Goal: Task Accomplishment & Management: Complete application form

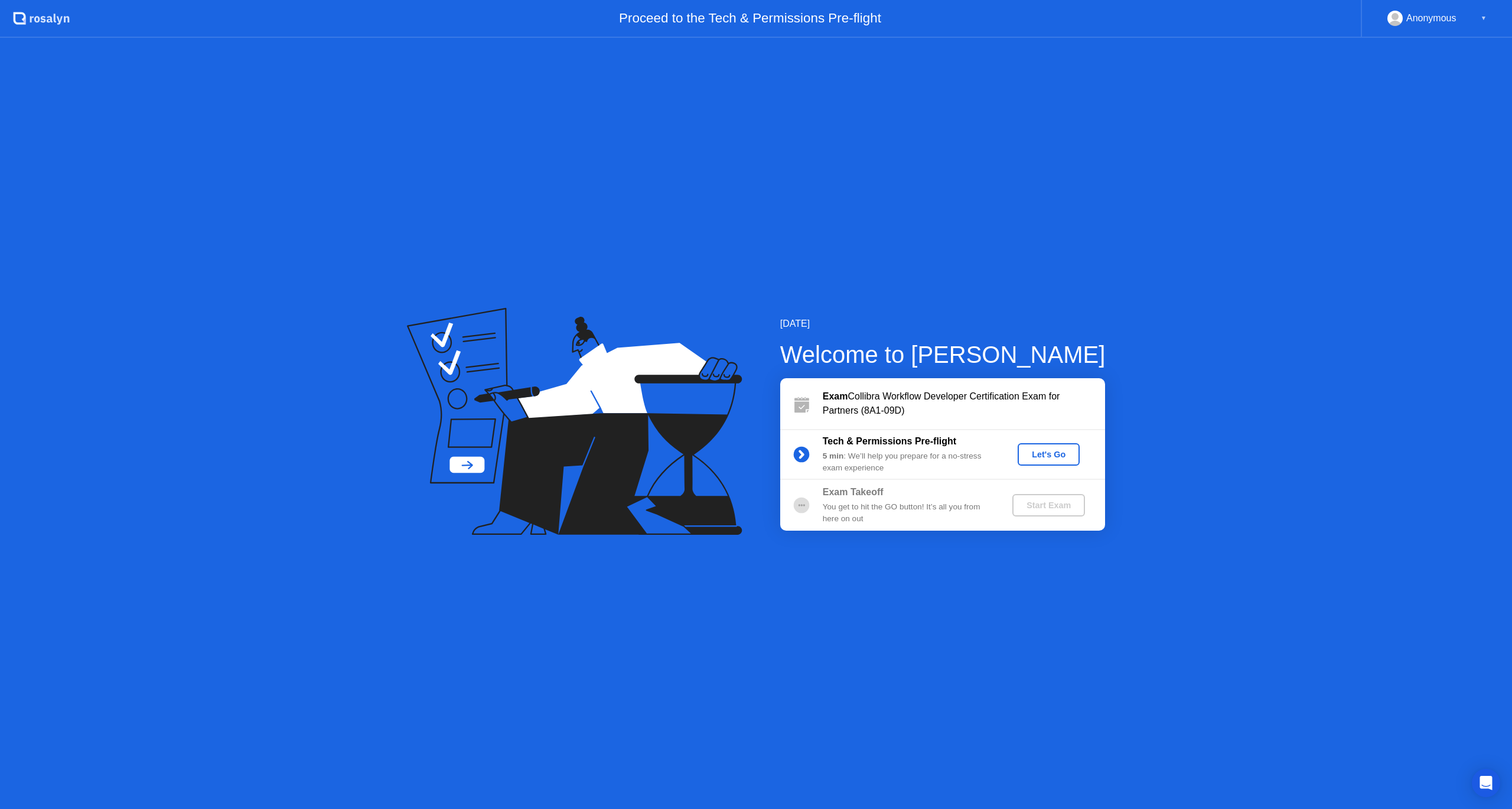
click at [1049, 453] on div "Let's Go" at bounding box center [1049, 454] width 52 height 10
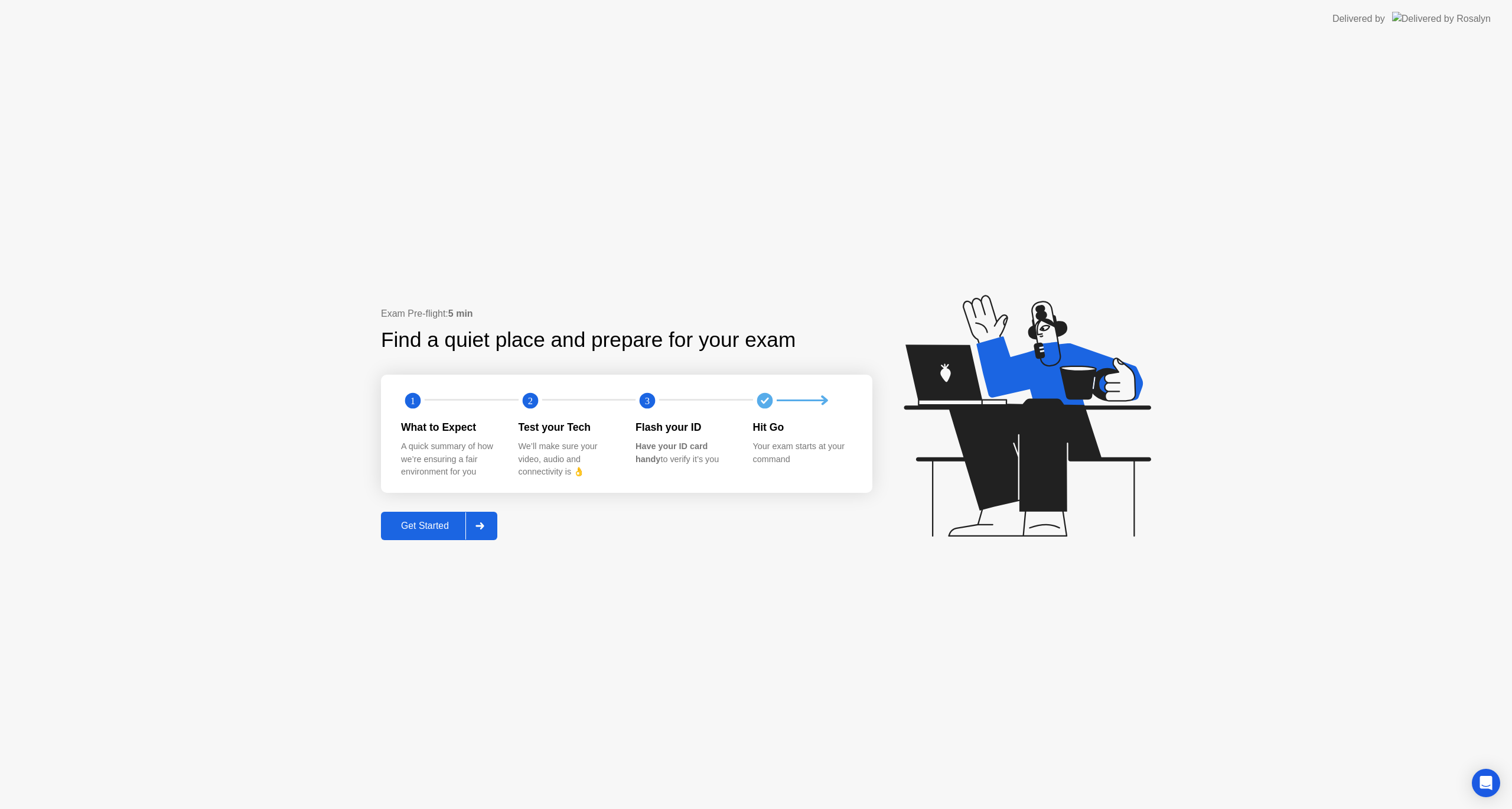
click at [413, 521] on div "Get Started" at bounding box center [425, 525] width 81 height 11
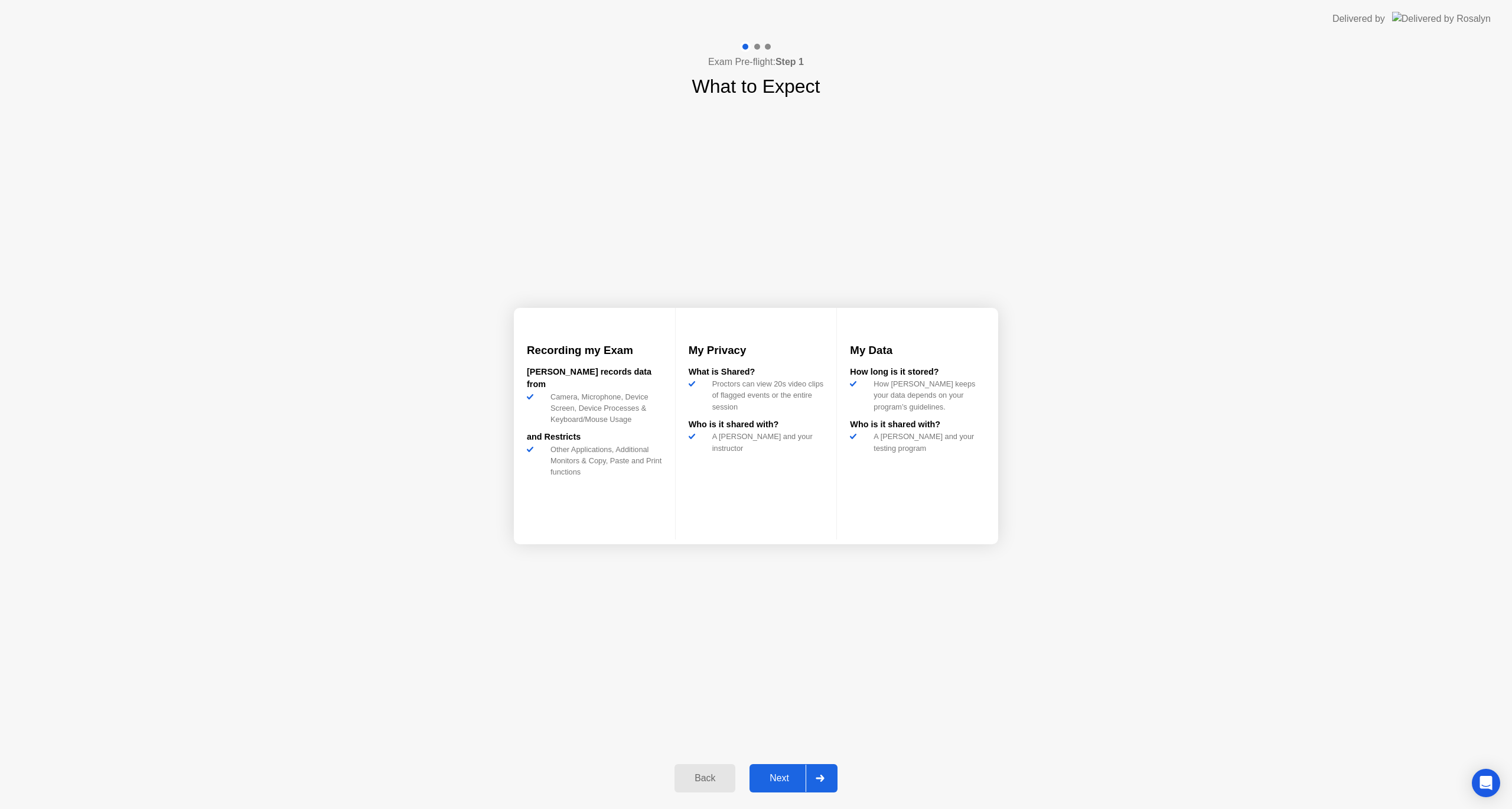
click at [794, 776] on div "Next" at bounding box center [779, 777] width 52 height 11
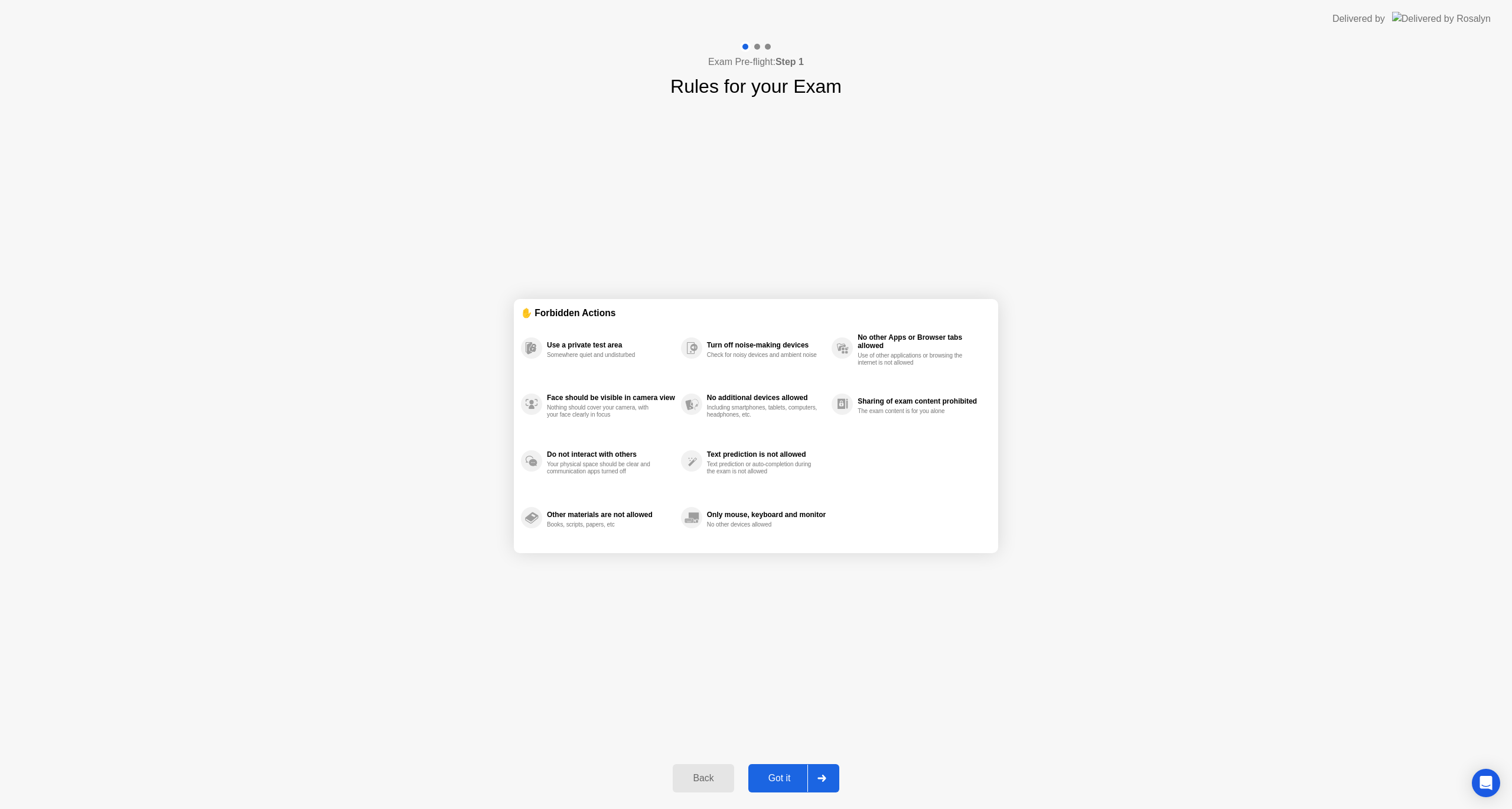
click at [773, 775] on div "Got it" at bounding box center [780, 777] width 55 height 11
select select "**********"
select select "*******"
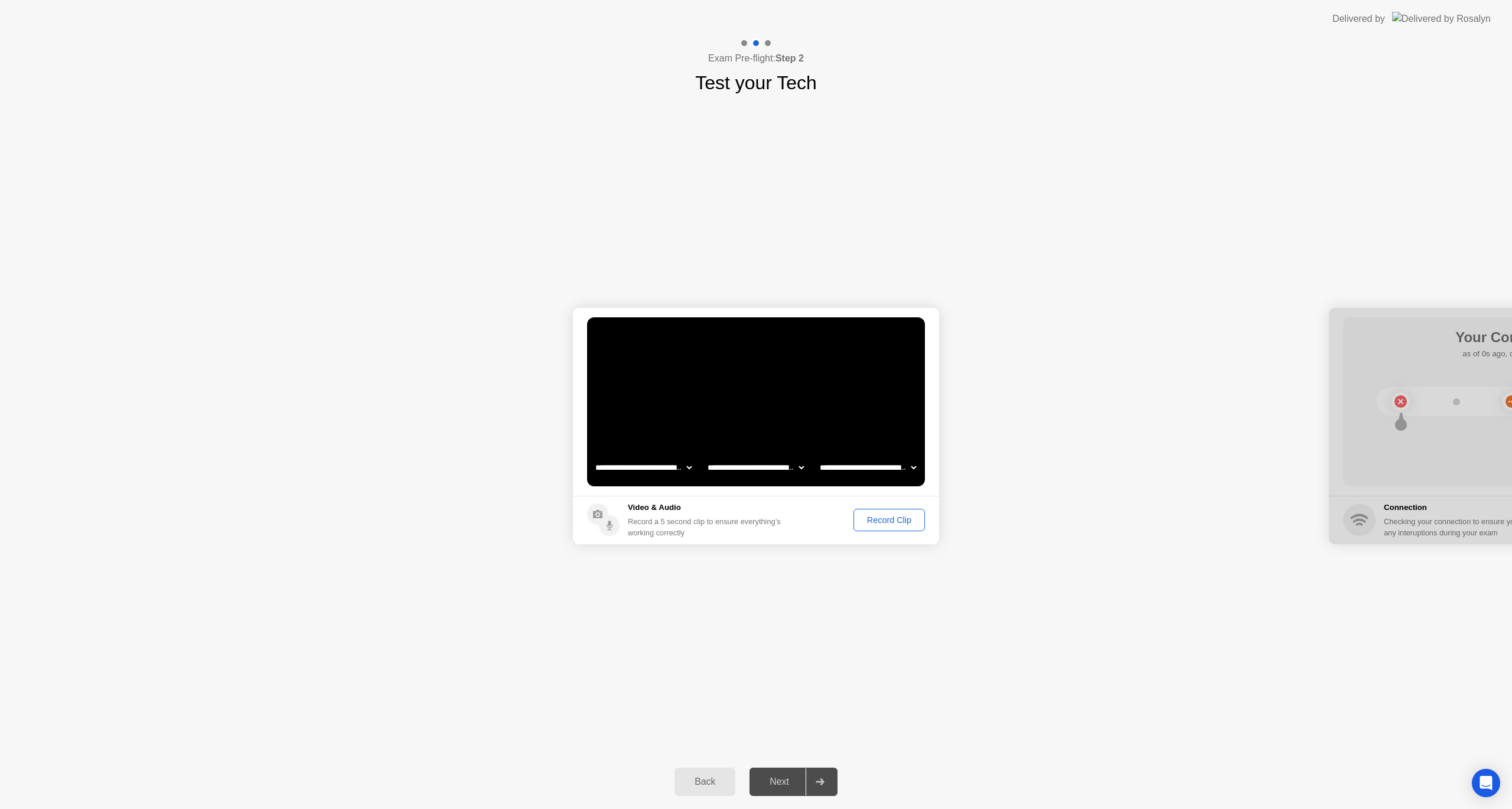
click at [888, 524] on div "Record Clip" at bounding box center [889, 520] width 63 height 10
click at [834, 517] on div "Replay Clip" at bounding box center [825, 520] width 77 height 10
click at [878, 521] on div "Retry" at bounding box center [900, 520] width 44 height 10
click at [909, 526] on button "Record Clip" at bounding box center [890, 520] width 72 height 23
click at [873, 516] on button "Retry" at bounding box center [899, 519] width 52 height 24
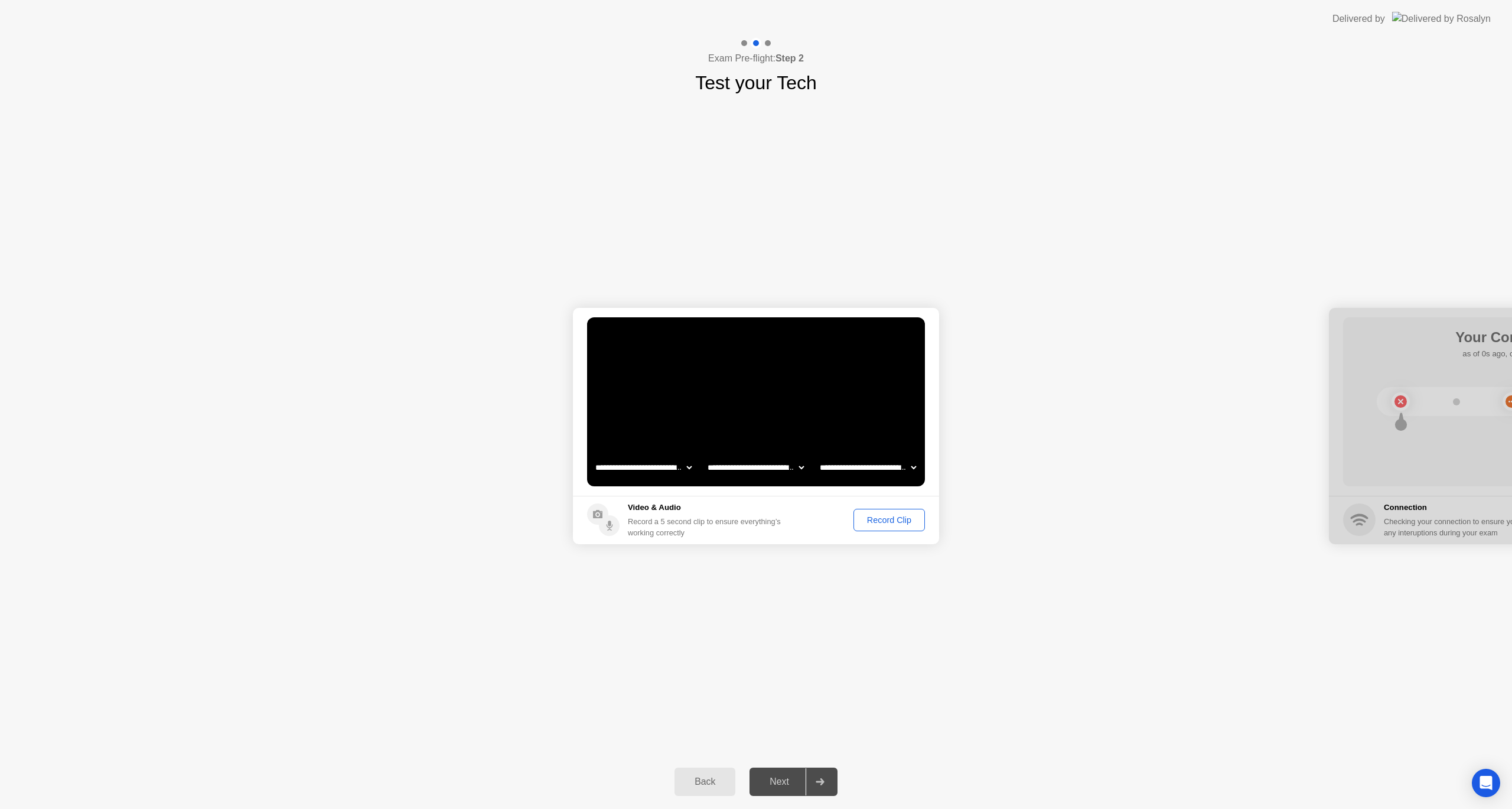
click at [893, 528] on button "Record Clip" at bounding box center [890, 520] width 72 height 23
click at [849, 530] on button "Replay Clip" at bounding box center [825, 519] width 85 height 24
click at [785, 781] on div "Next" at bounding box center [779, 781] width 52 height 11
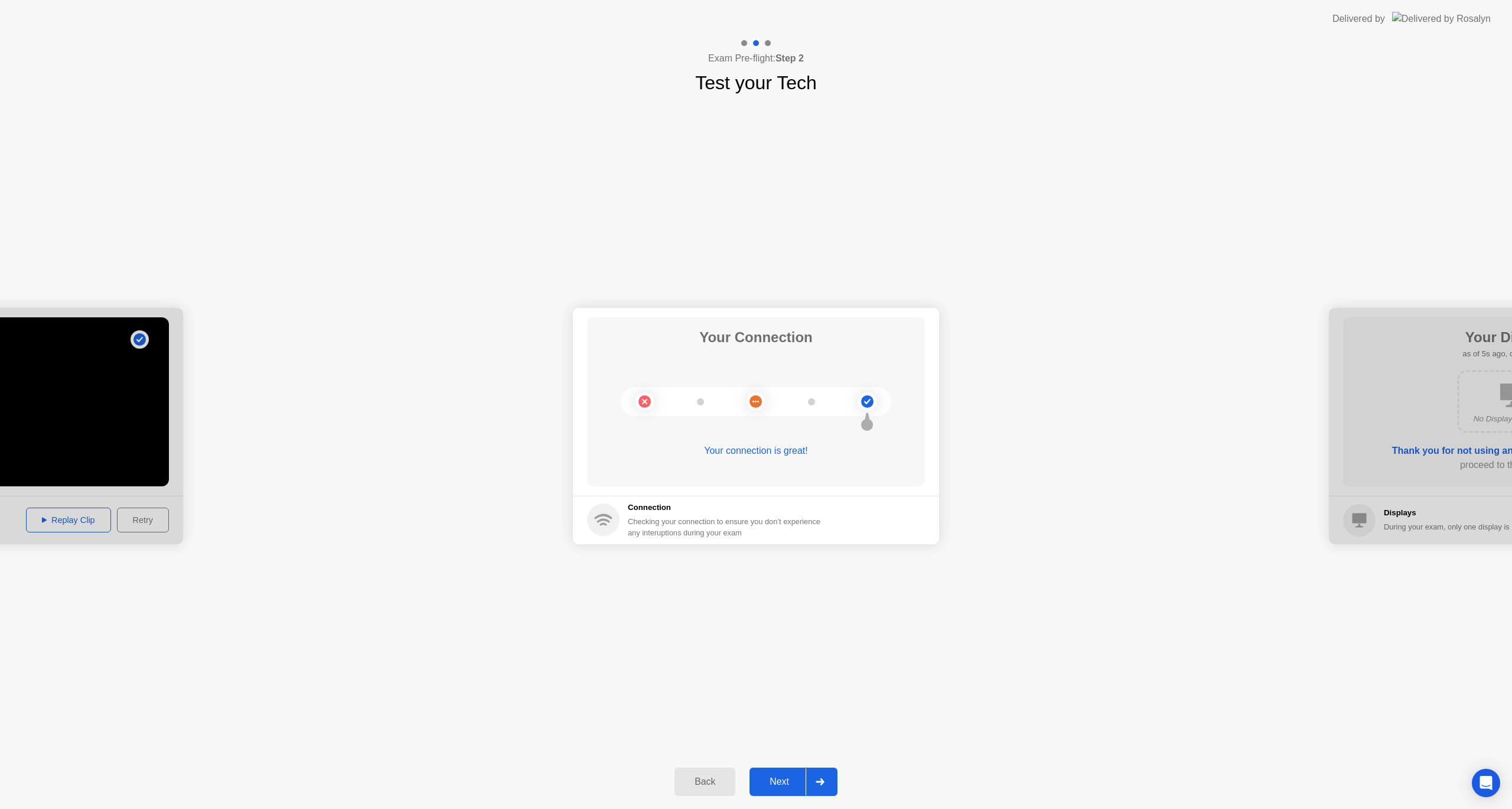
click at [781, 787] on div "Next" at bounding box center [779, 781] width 52 height 11
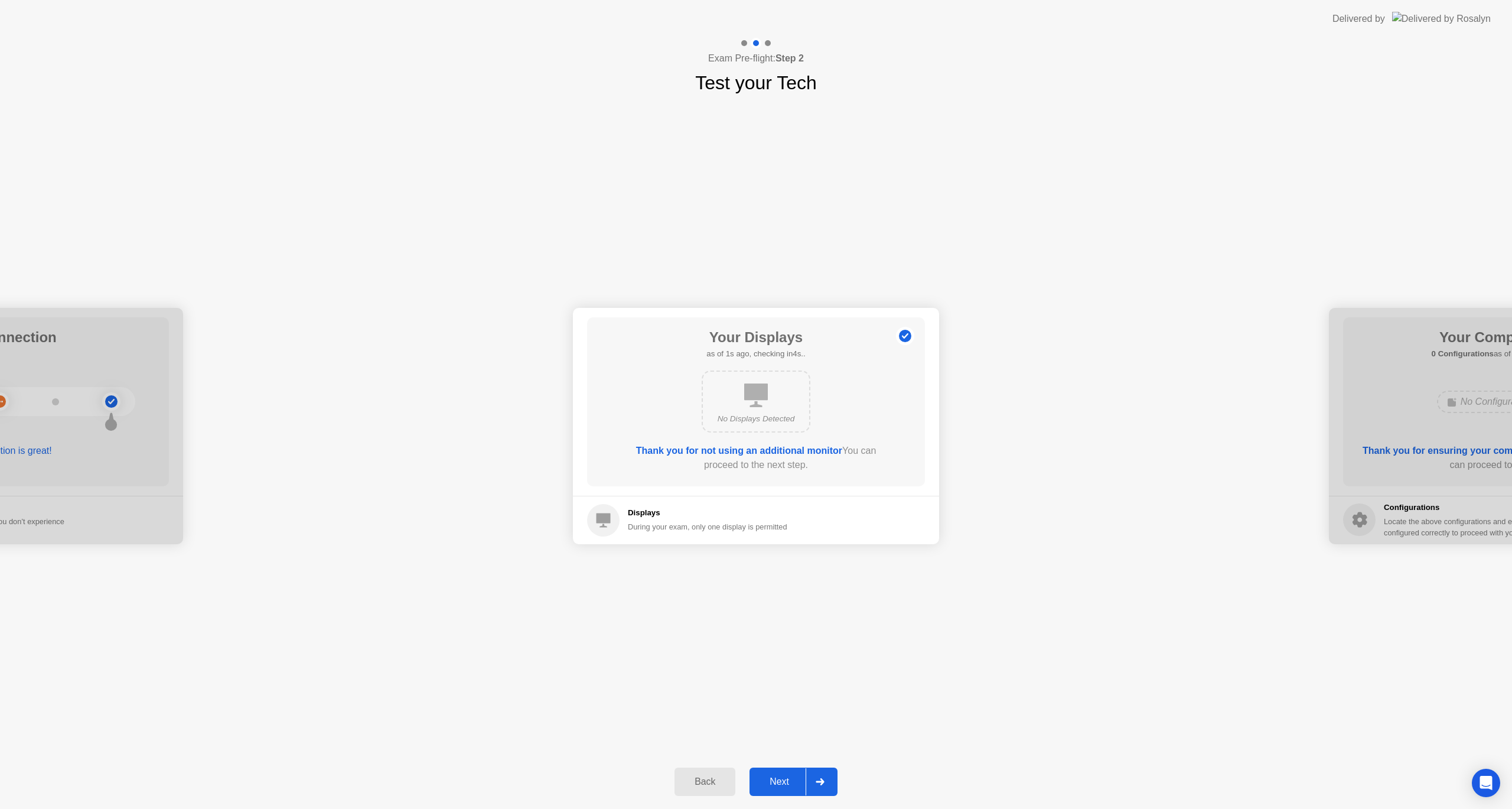
click at [771, 781] on div "Next" at bounding box center [779, 781] width 52 height 11
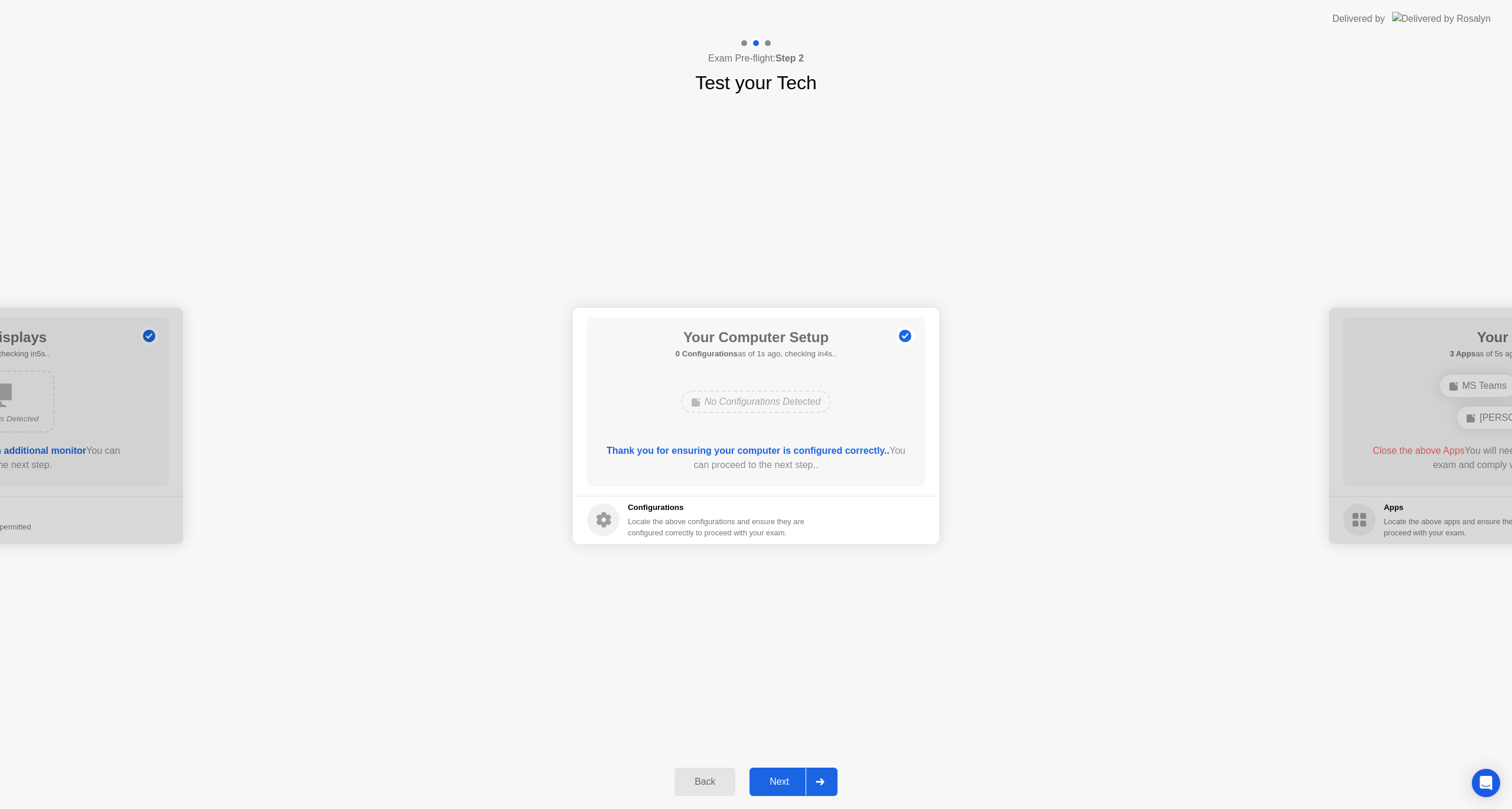
click at [793, 779] on div "Next" at bounding box center [779, 781] width 52 height 11
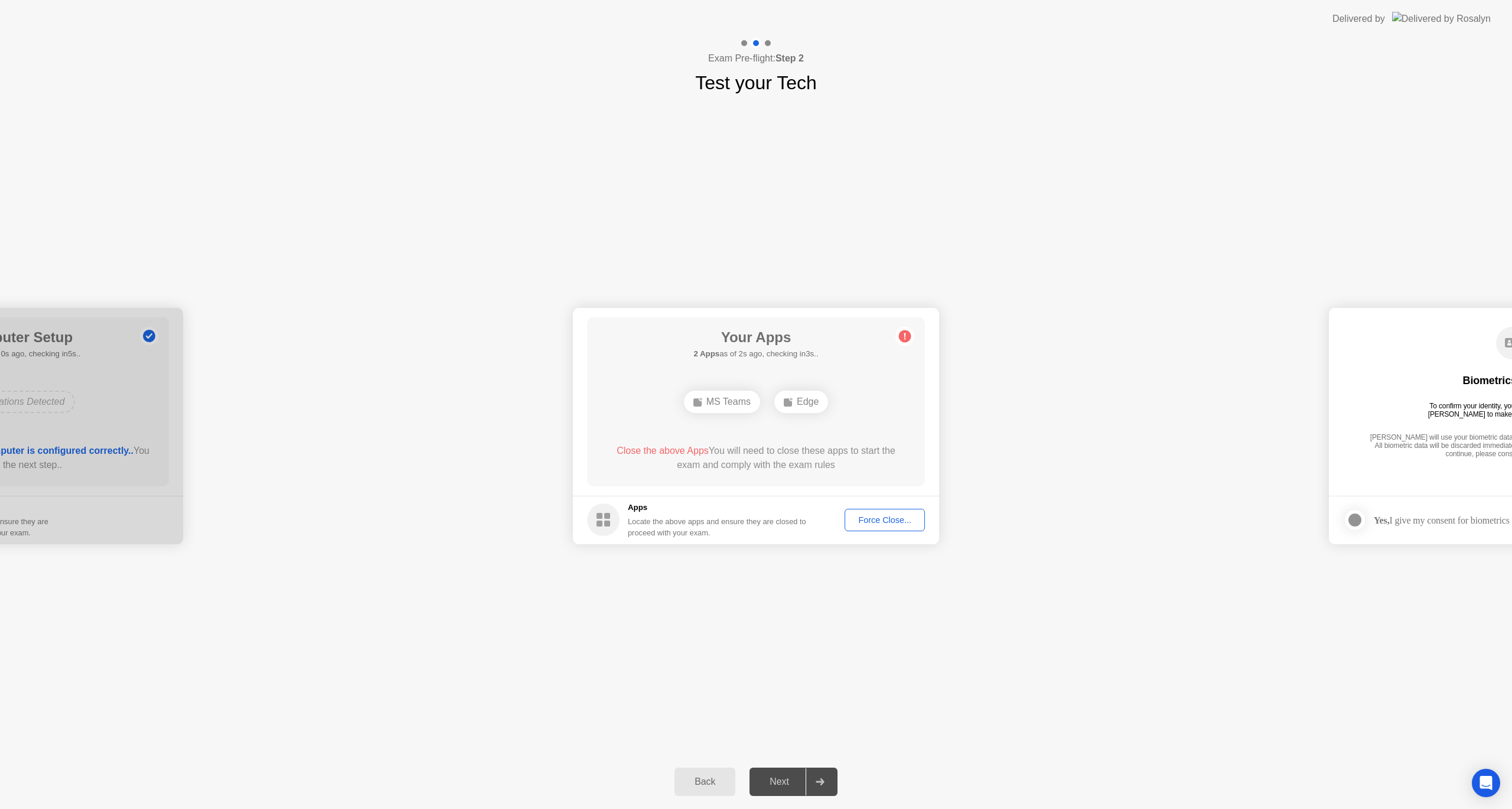
click at [807, 404] on div "Edge" at bounding box center [802, 402] width 54 height 23
click at [736, 404] on div "MS Teams" at bounding box center [722, 402] width 76 height 23
click at [825, 402] on div "Edge" at bounding box center [802, 402] width 54 height 23
click at [813, 402] on div "Edge" at bounding box center [802, 402] width 54 height 23
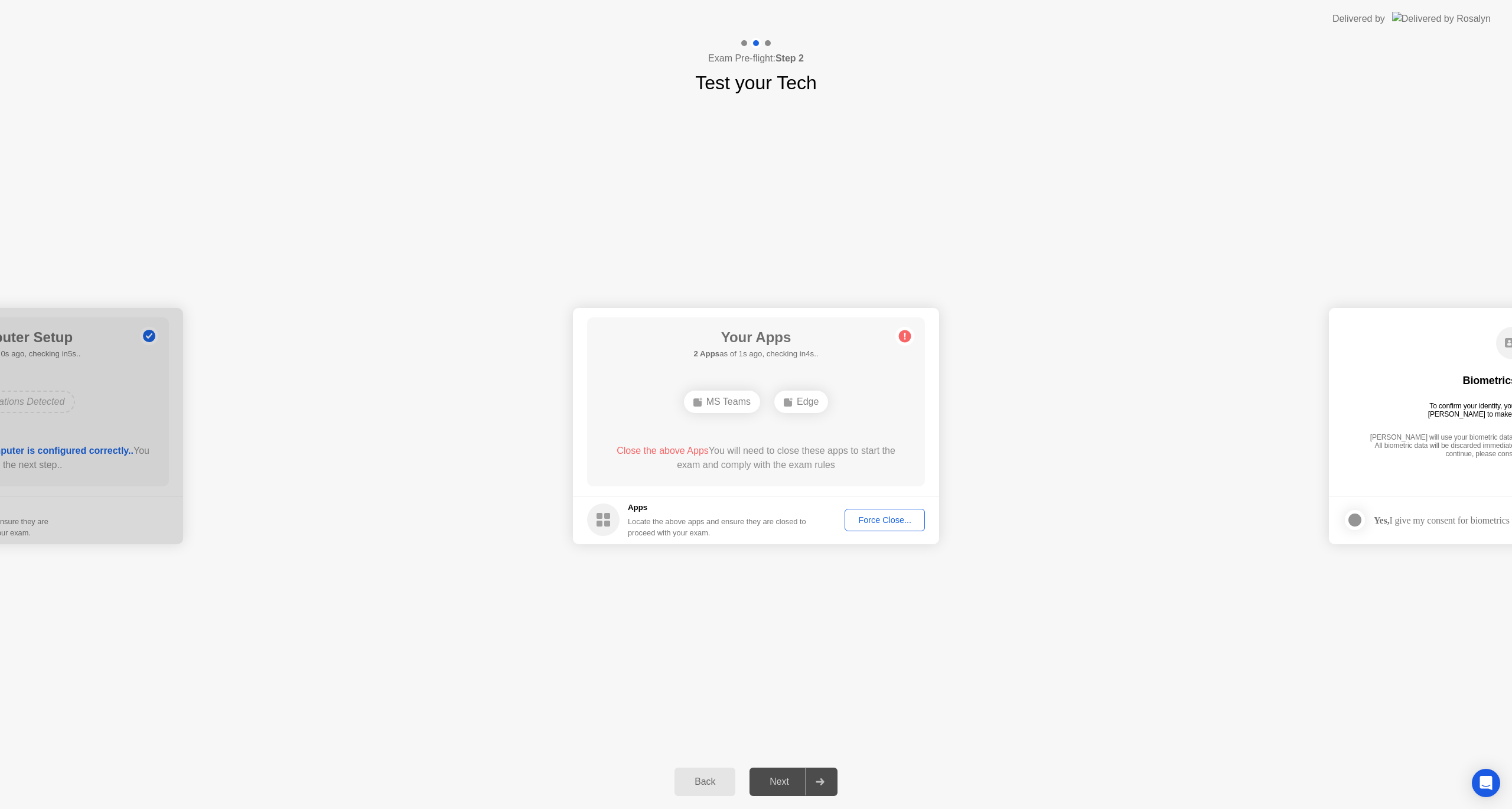
click at [898, 517] on div "Force Close..." at bounding box center [885, 520] width 72 height 10
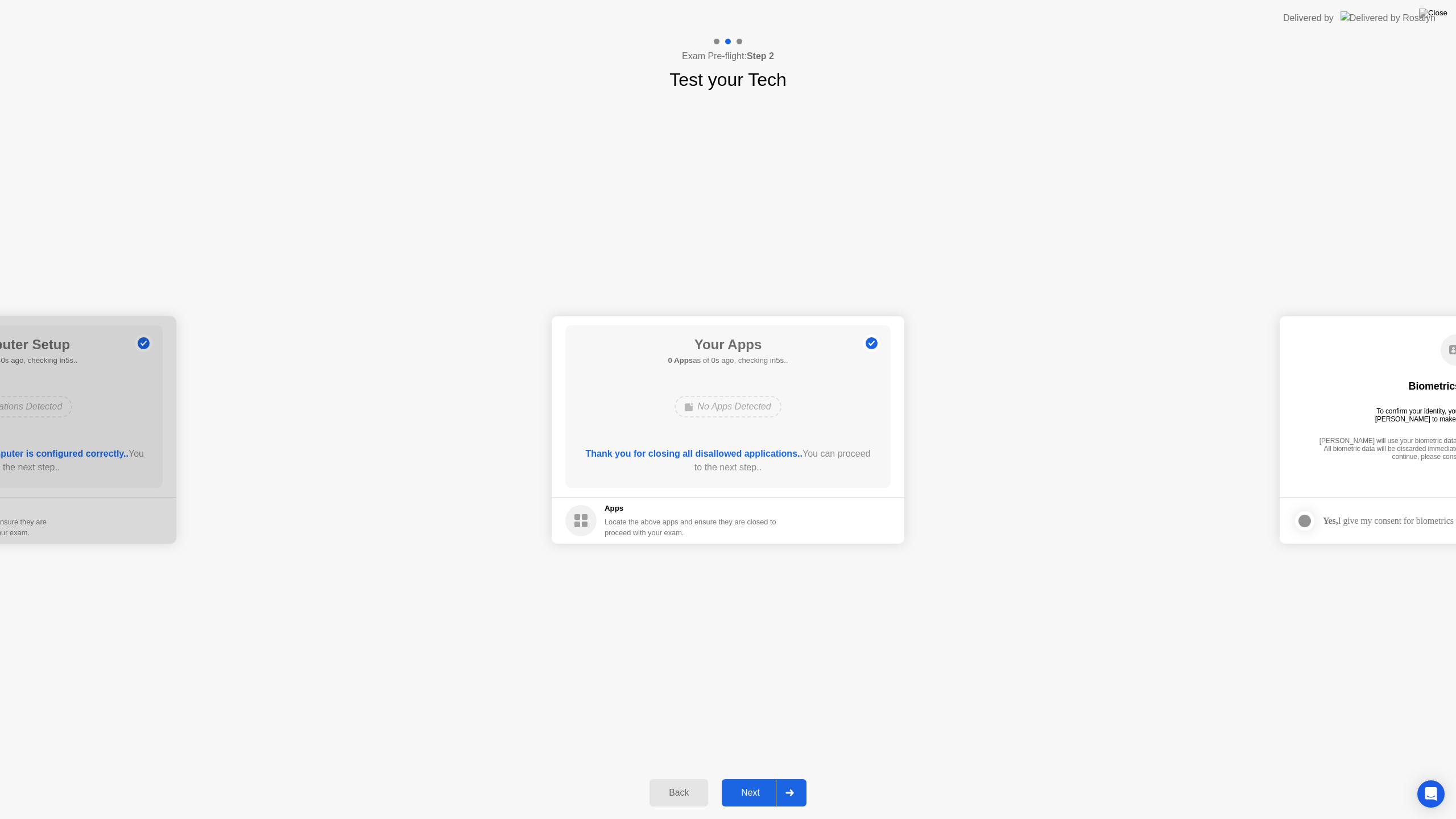
click at [759, 778] on button "Next" at bounding box center [764, 792] width 85 height 27
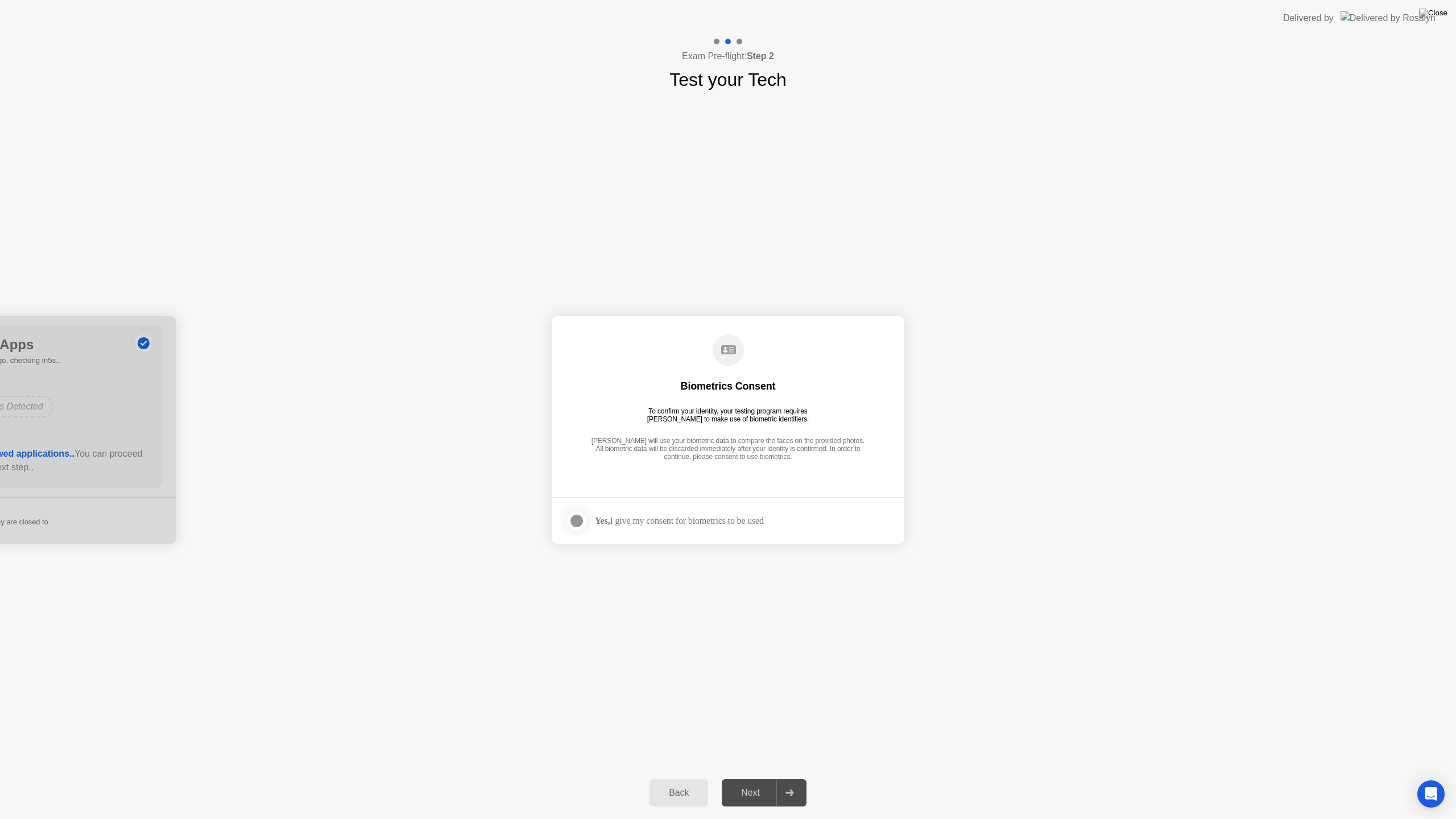
click at [583, 521] on div at bounding box center [576, 521] width 13 height 13
click at [763, 778] on button "Next" at bounding box center [764, 792] width 85 height 27
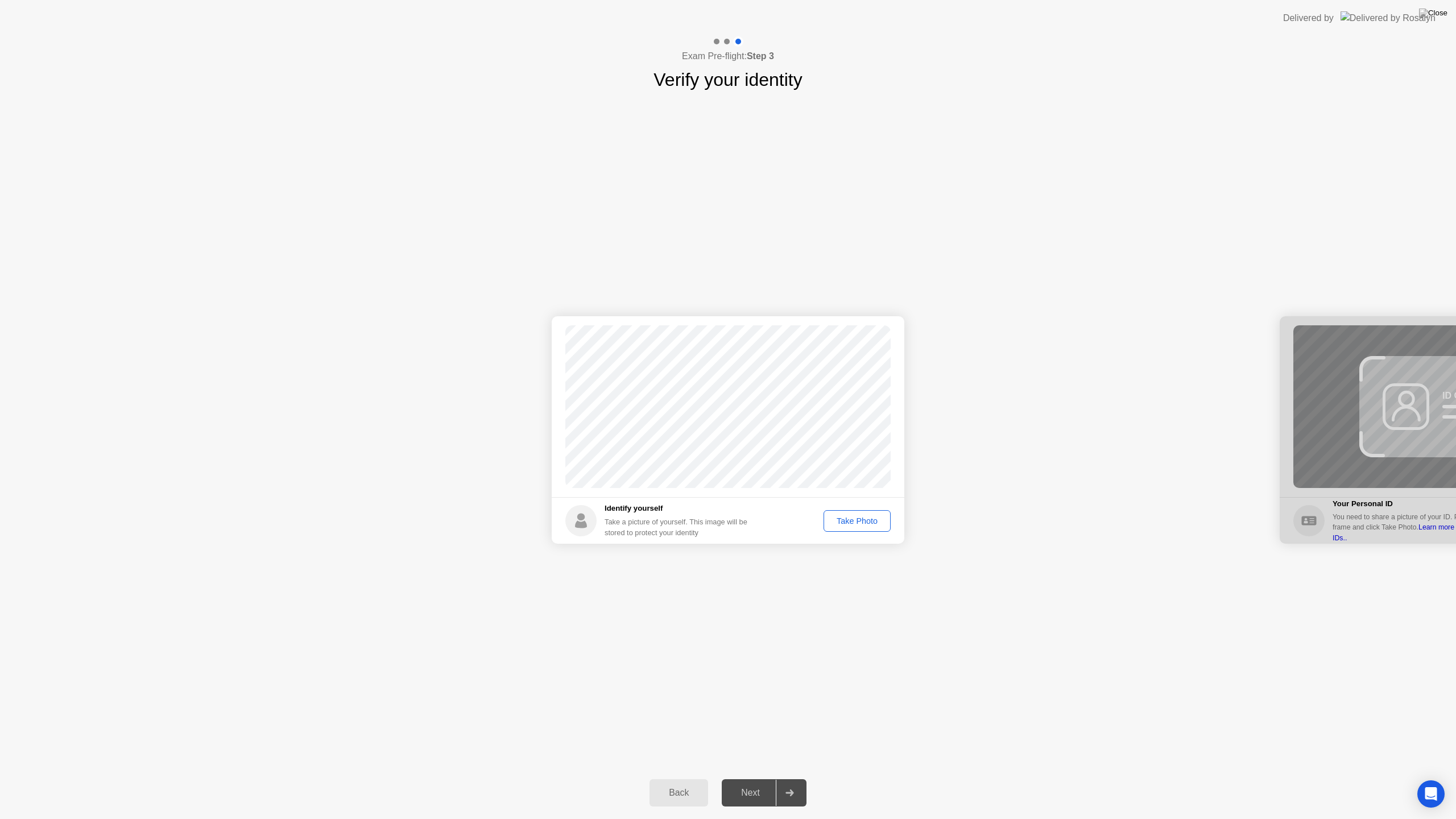
click at [854, 519] on div "Take Photo" at bounding box center [857, 521] width 59 height 9
click at [749, 778] on div "Next" at bounding box center [750, 792] width 50 height 10
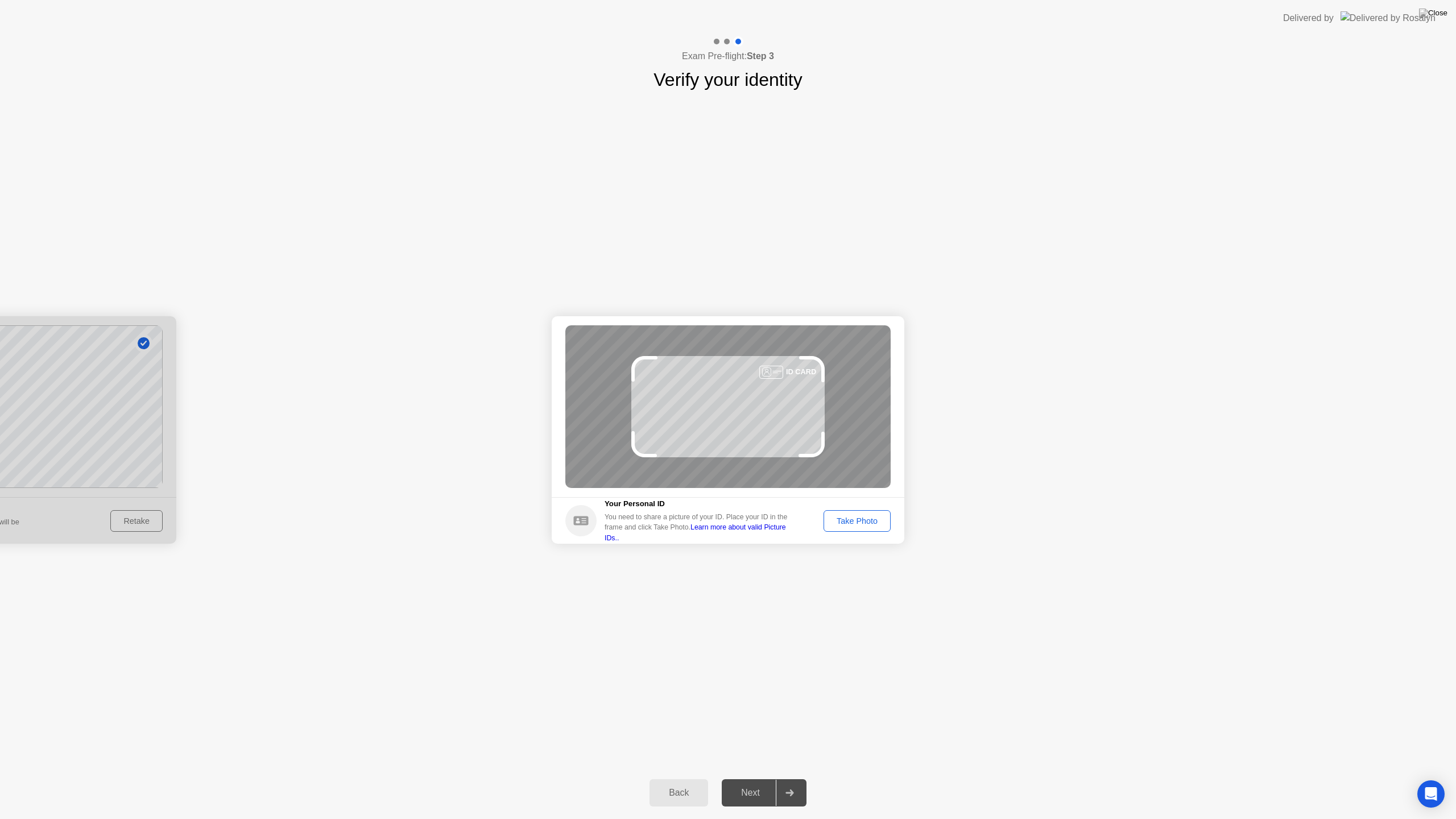
click at [859, 514] on button "Take Photo" at bounding box center [857, 521] width 67 height 22
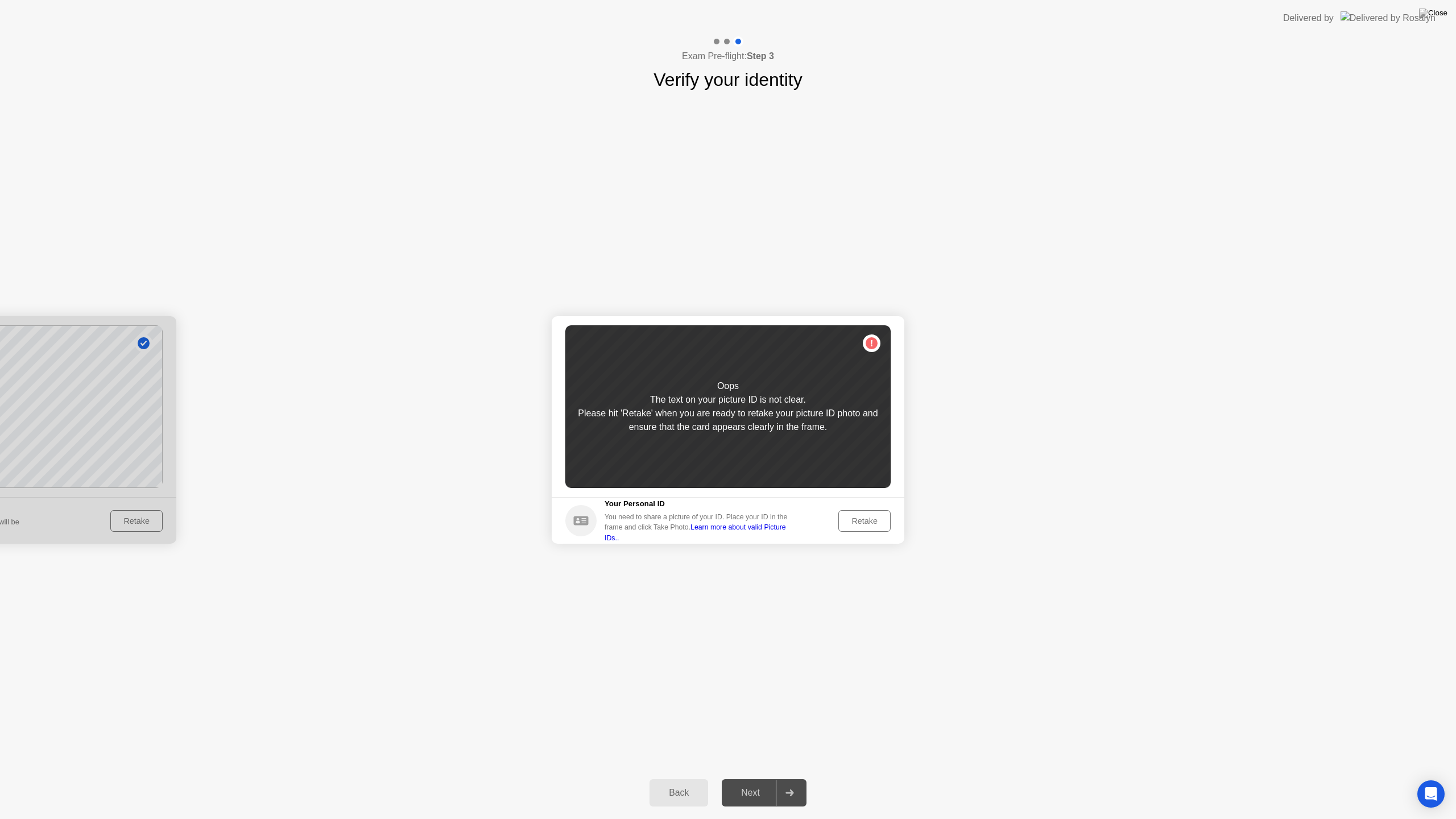
click at [869, 517] on div "Retake" at bounding box center [865, 521] width 44 height 9
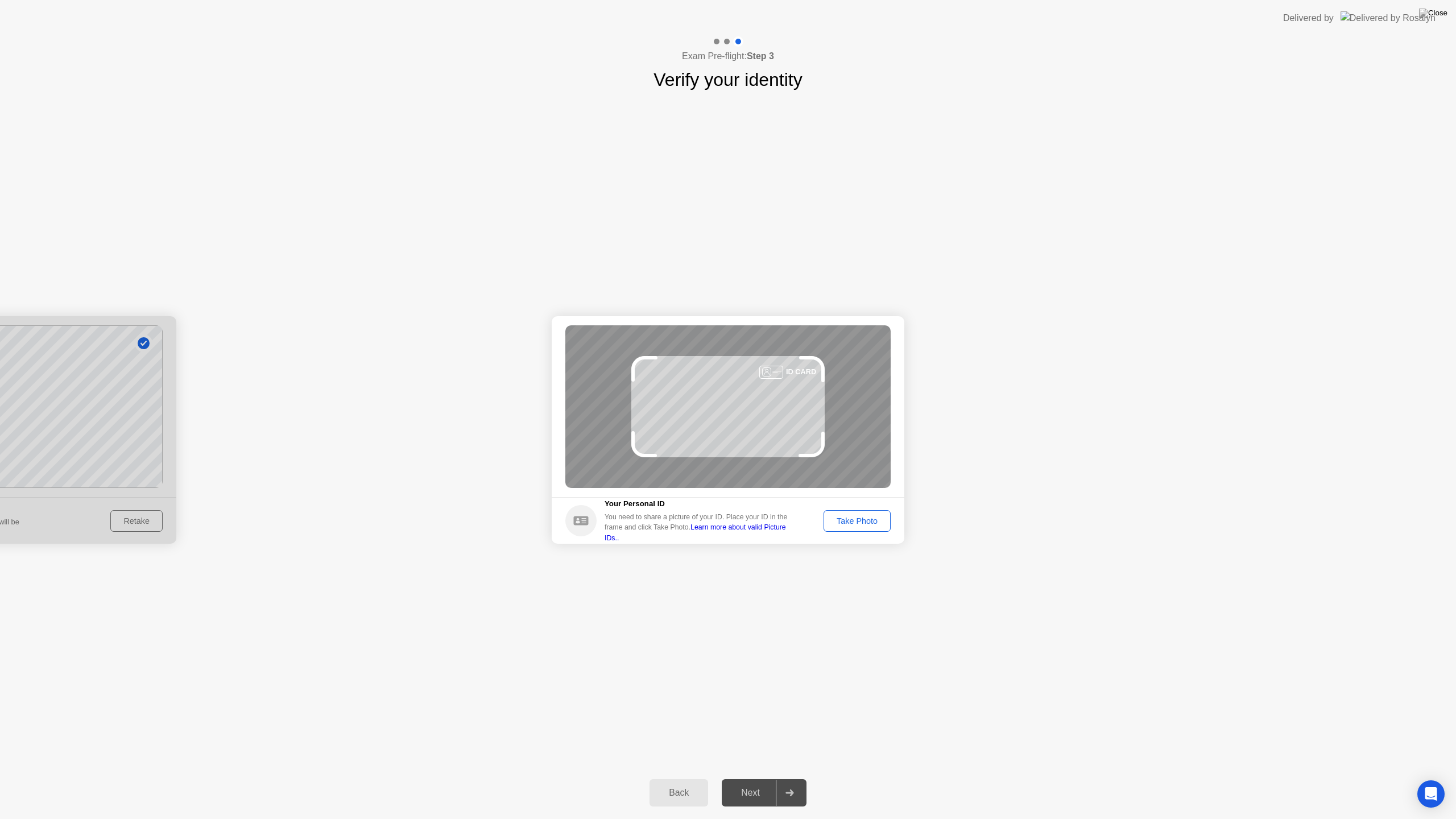
click at [863, 525] on div "Take Photo" at bounding box center [857, 521] width 59 height 9
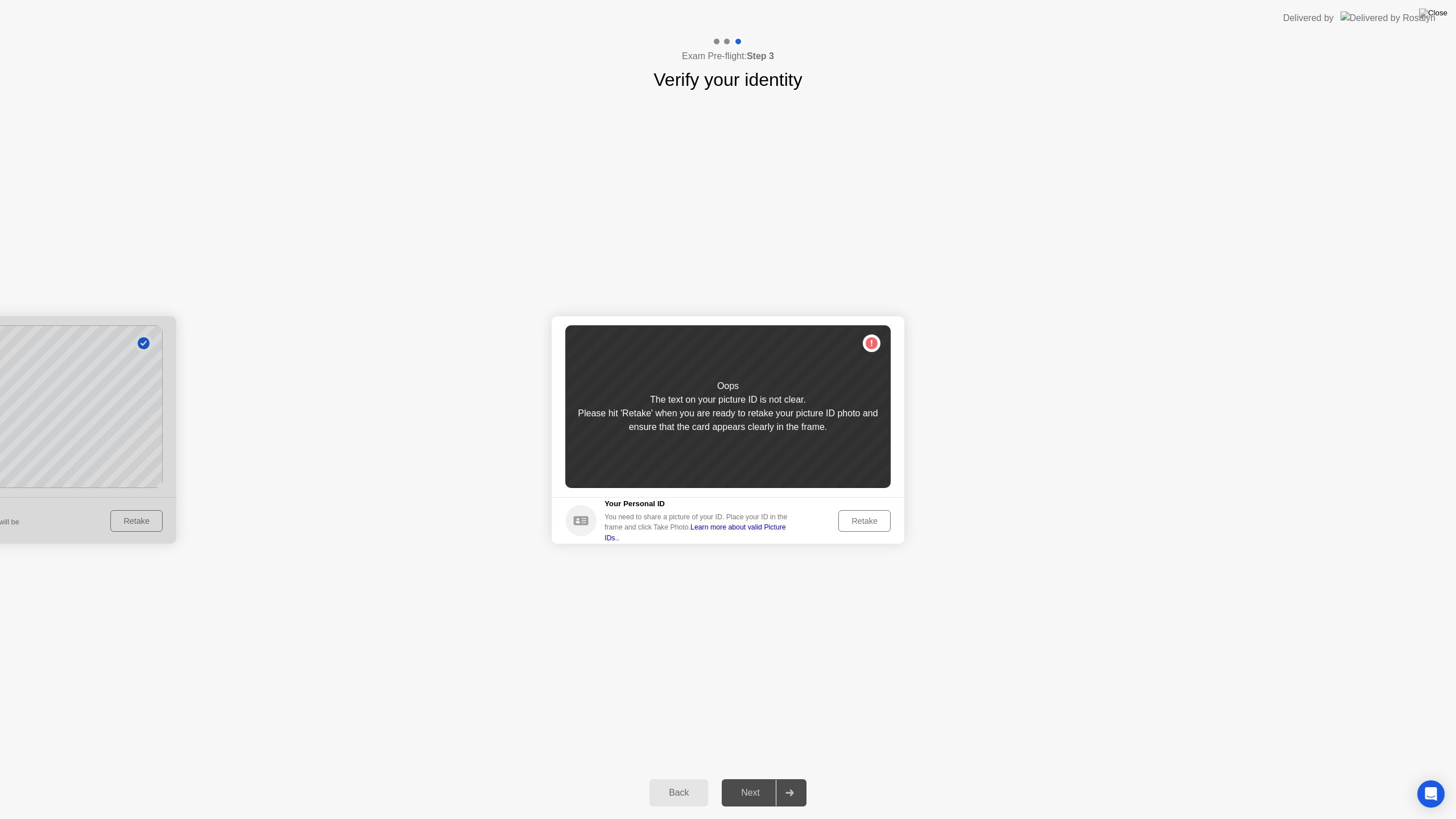
click at [869, 523] on div "Retake" at bounding box center [865, 521] width 44 height 9
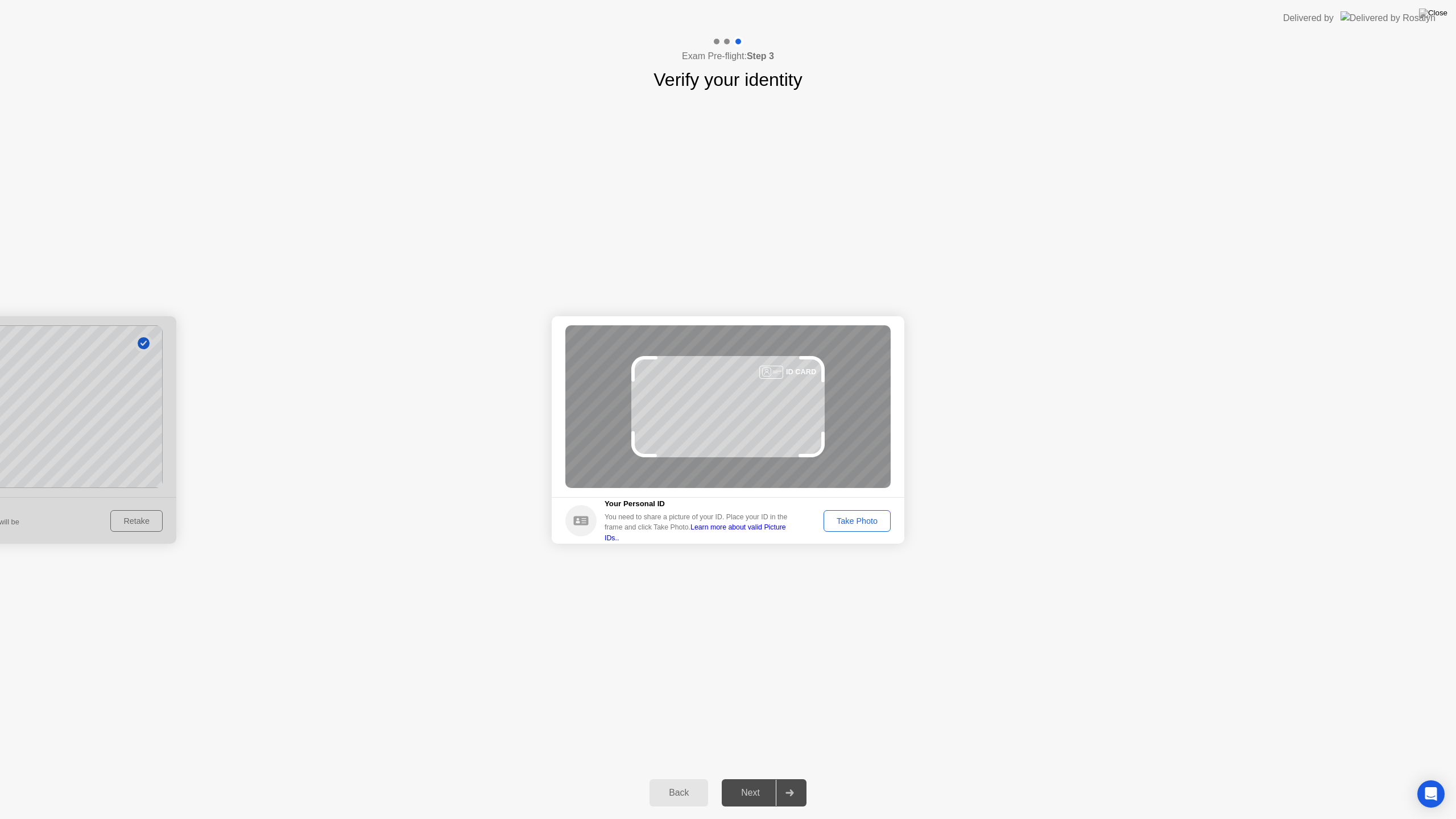
click at [867, 521] on div "Take Photo" at bounding box center [857, 521] width 59 height 9
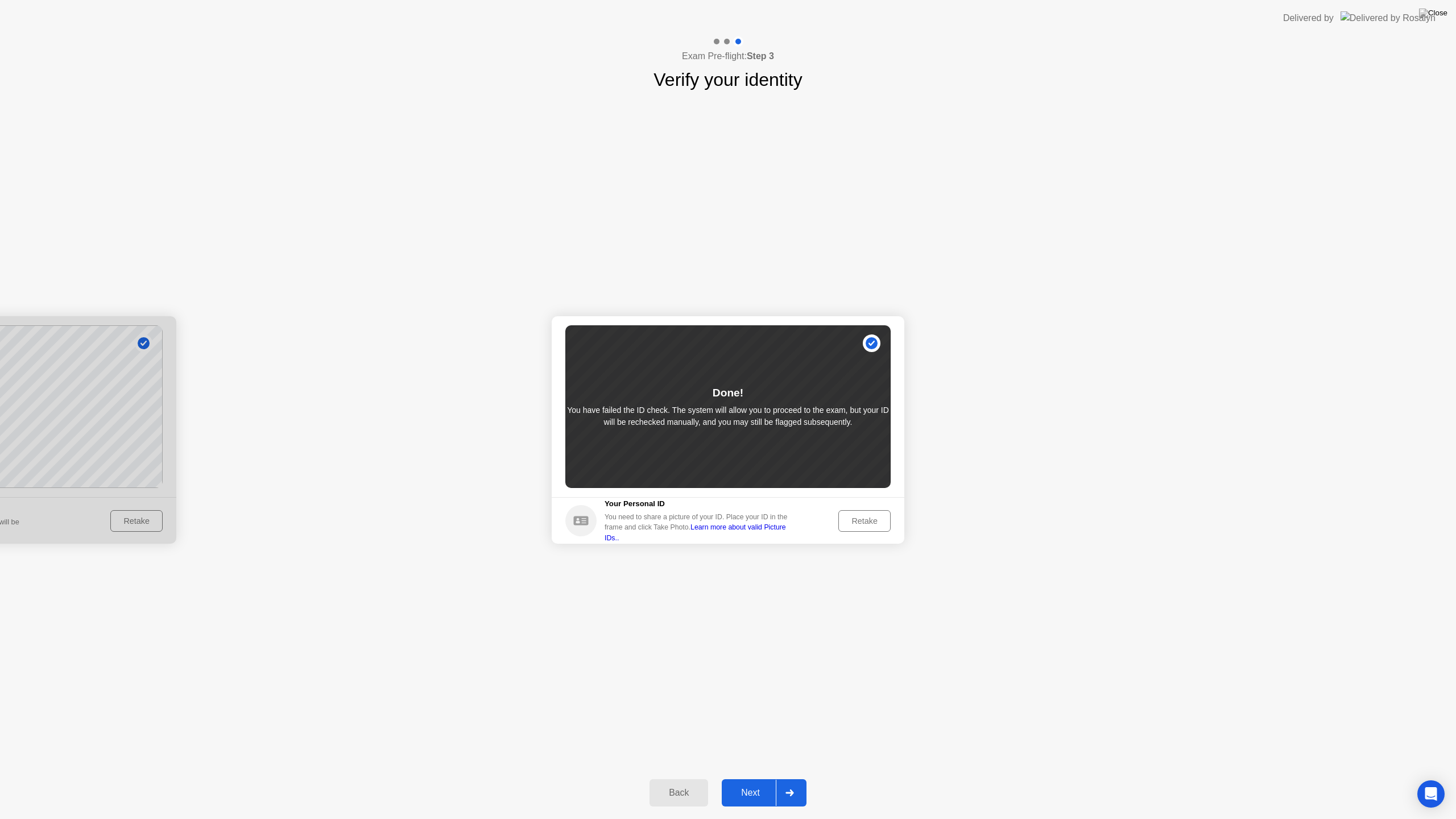
click at [869, 514] on button "Retake" at bounding box center [865, 521] width 53 height 22
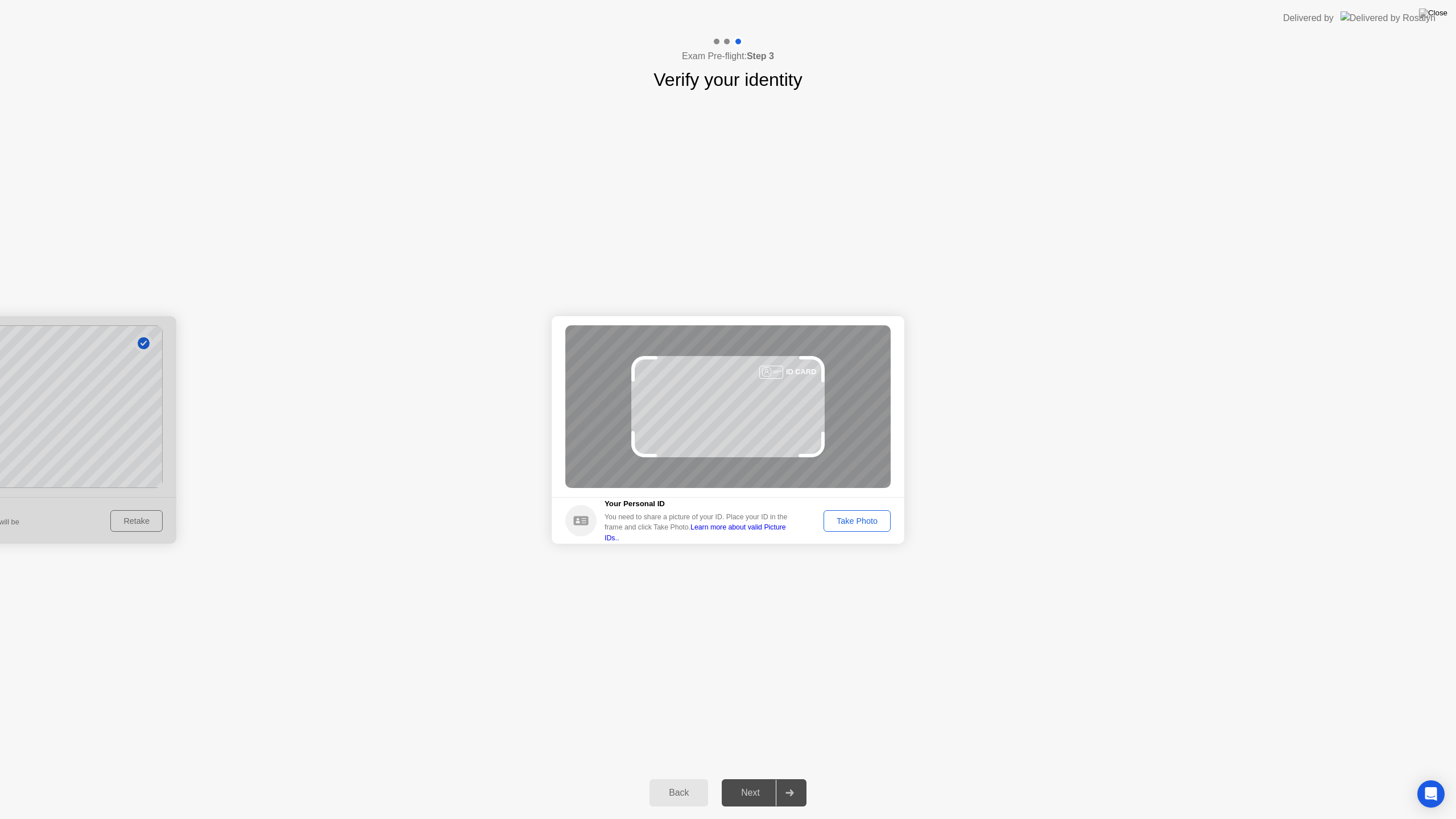
click at [865, 523] on div "Take Photo" at bounding box center [857, 521] width 59 height 9
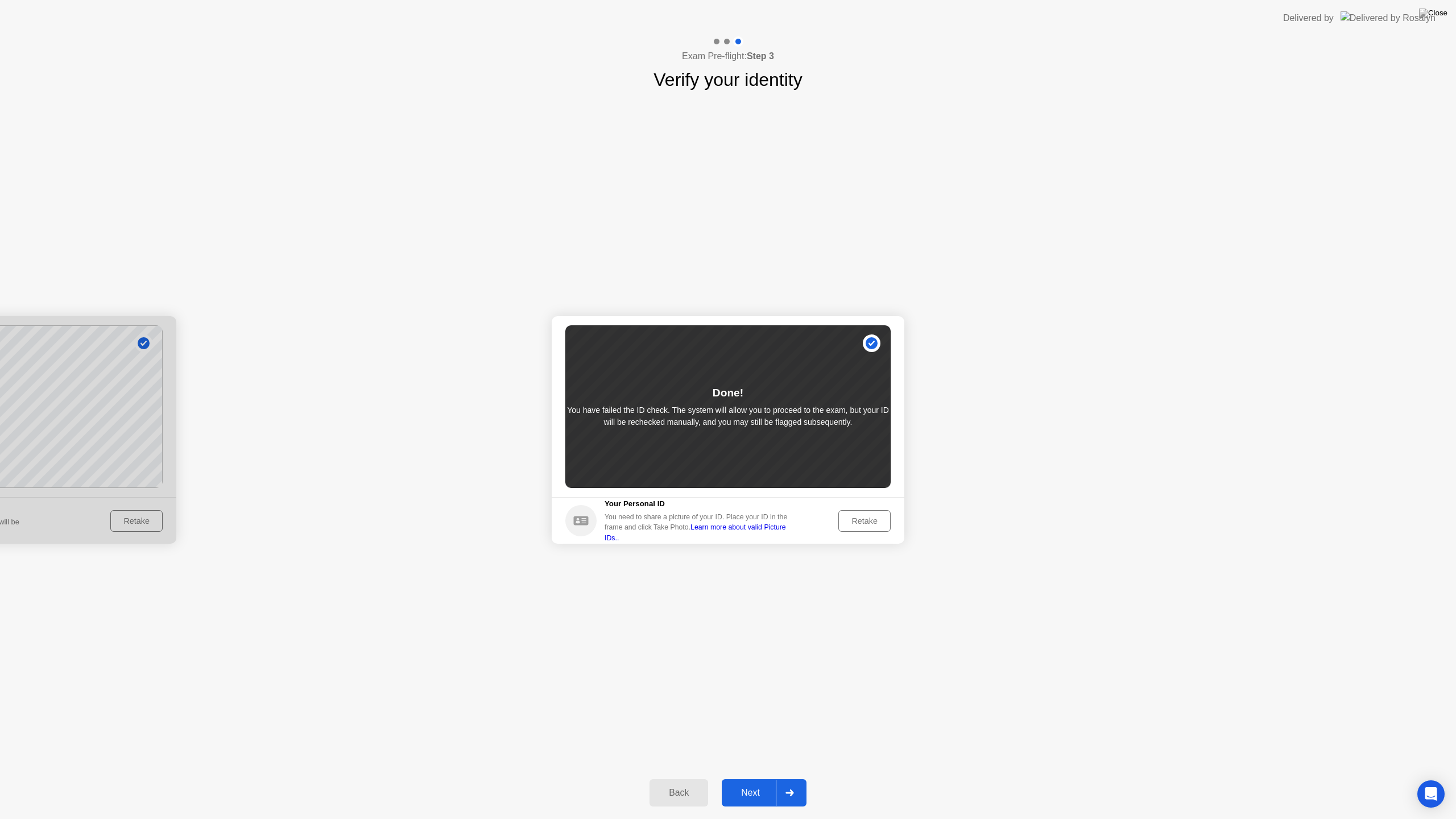
click at [756, 778] on div "Next" at bounding box center [750, 792] width 50 height 10
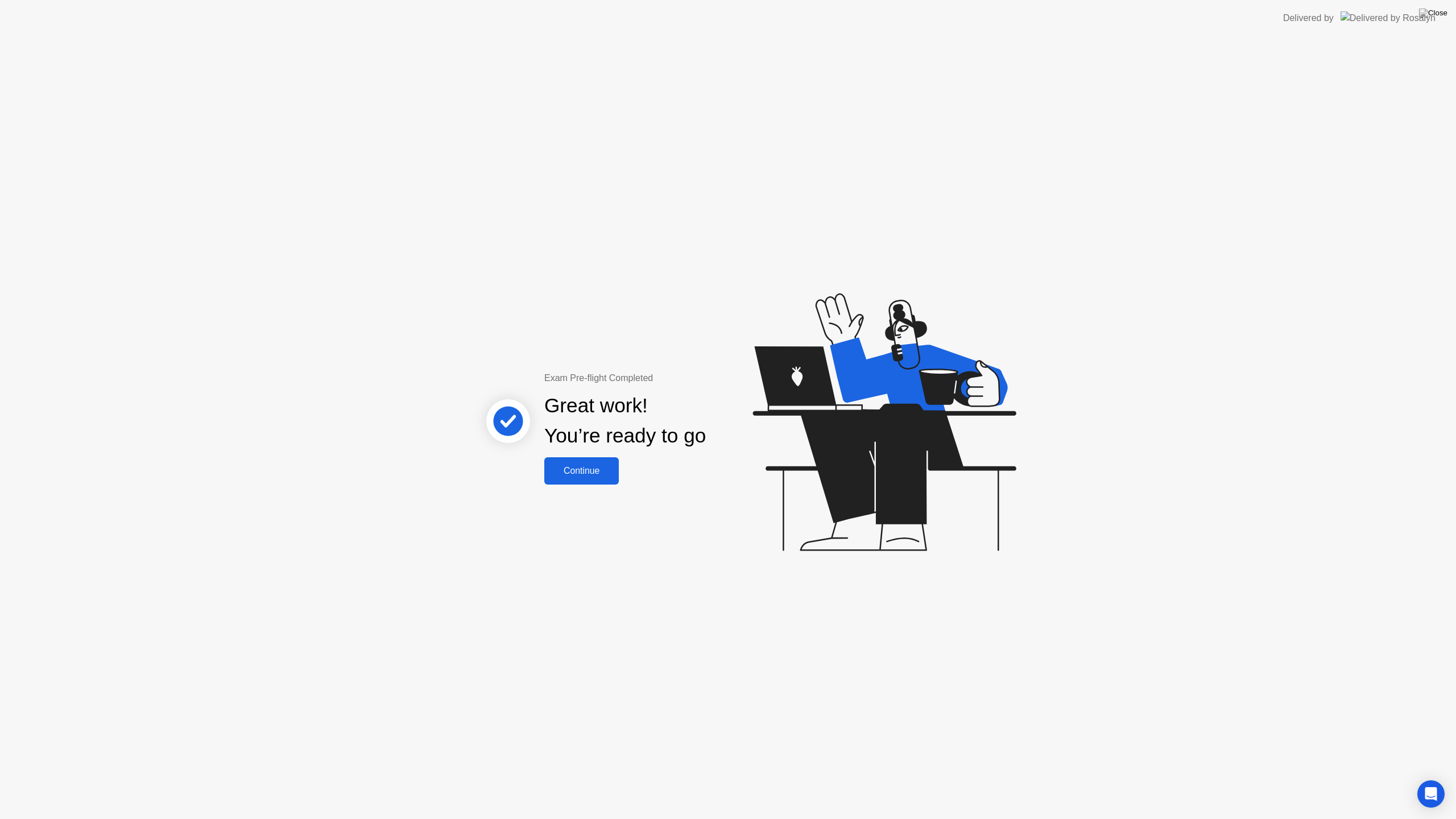
click at [587, 468] on div "Continue" at bounding box center [581, 470] width 68 height 10
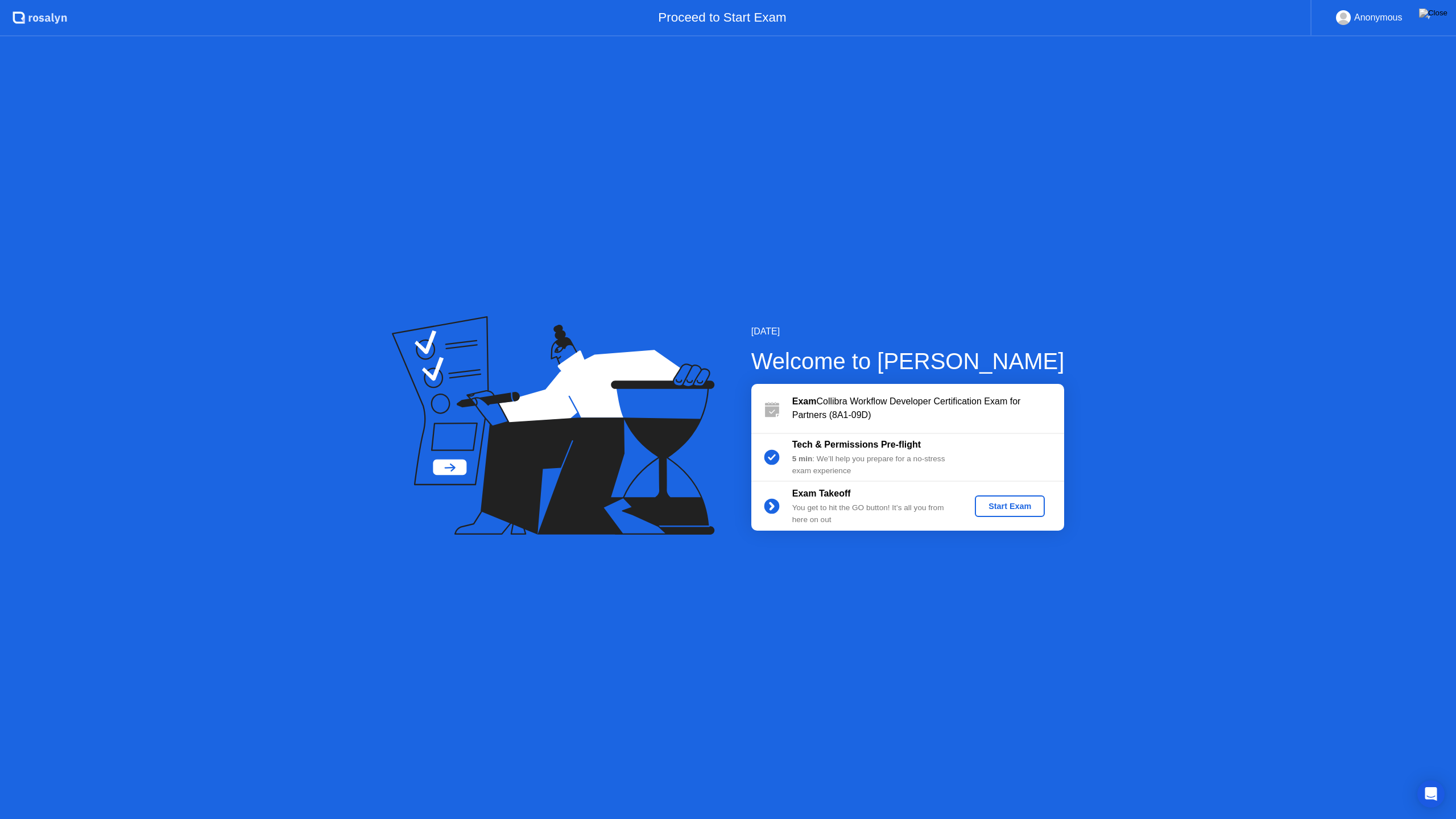
click at [1015, 510] on div "Start Exam" at bounding box center [1009, 506] width 60 height 9
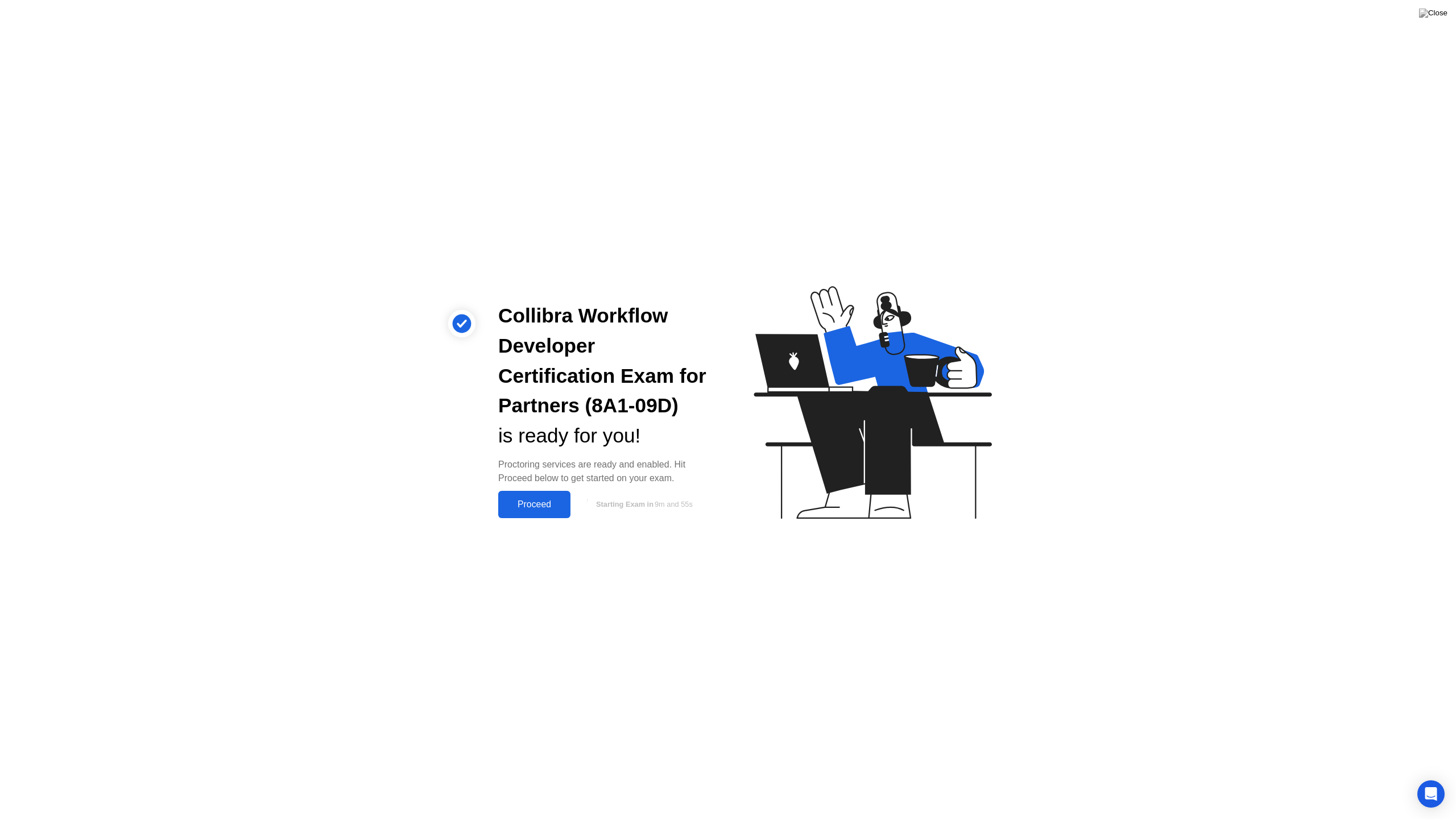
click at [546, 503] on div "Proceed" at bounding box center [534, 504] width 65 height 10
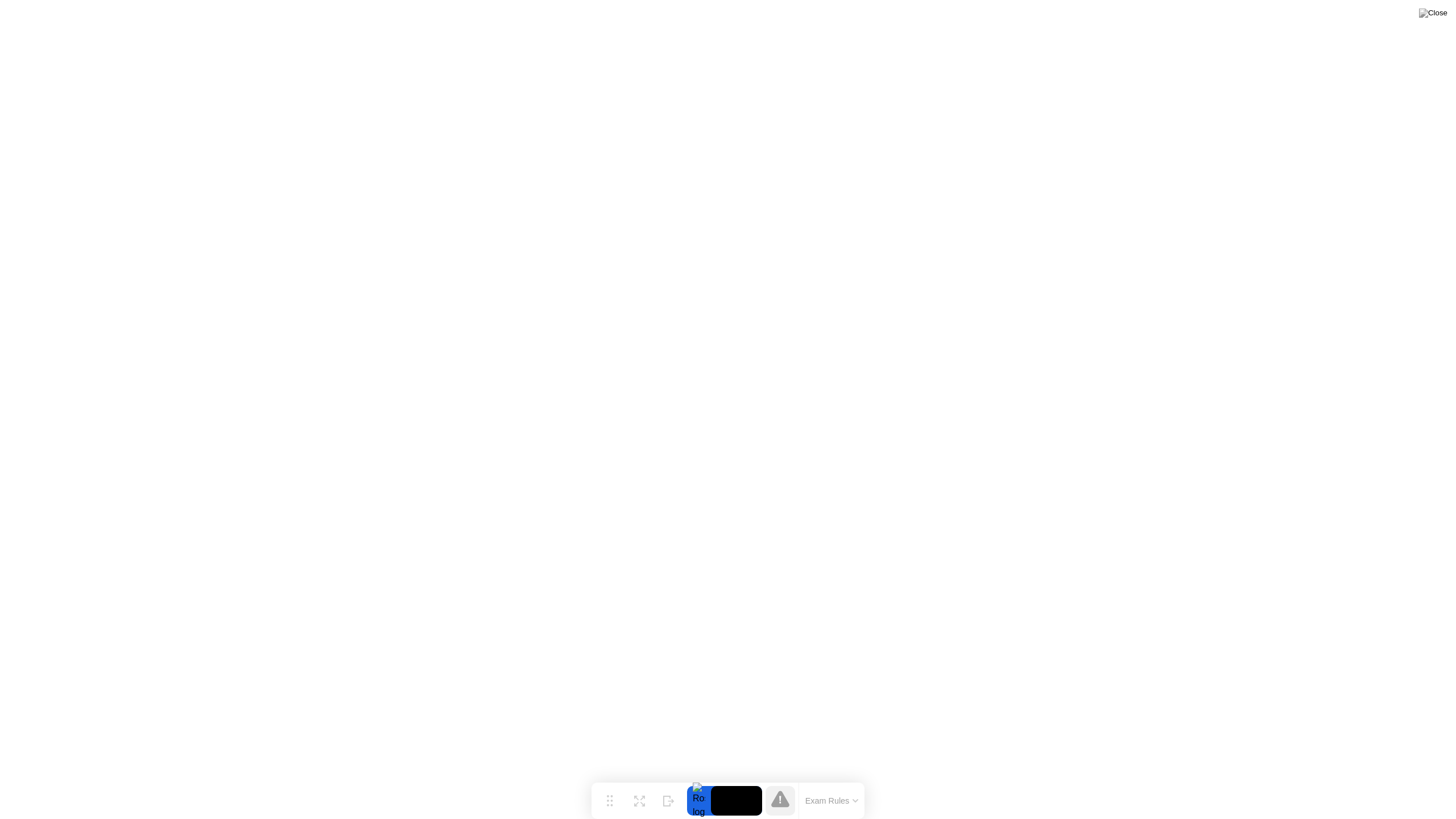
click at [845, 778] on button "Exam Rules" at bounding box center [832, 800] width 60 height 10
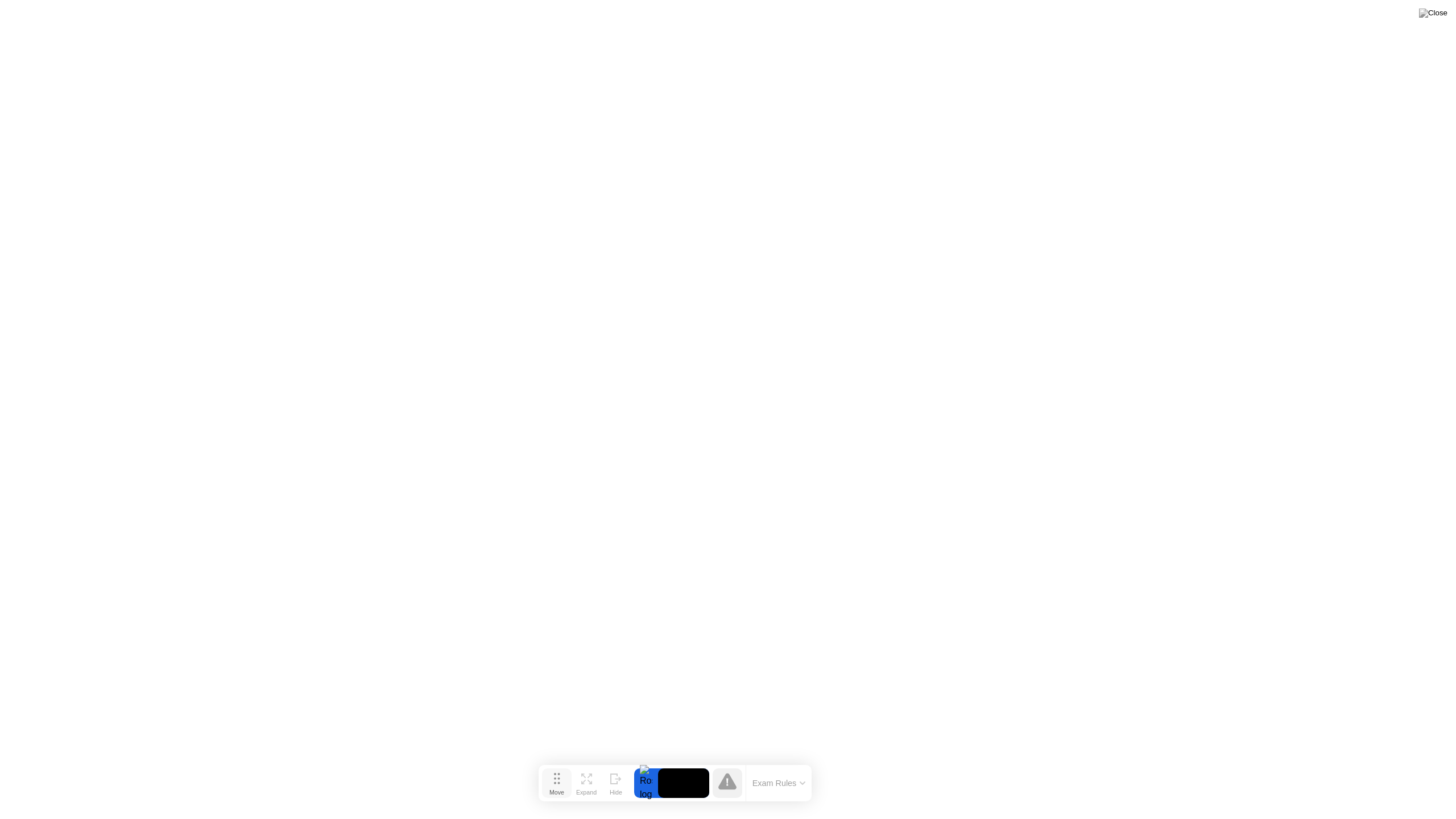
drag, startPoint x: 605, startPoint y: 799, endPoint x: 548, endPoint y: 784, distance: 58.9
click at [548, 778] on button "Move" at bounding box center [557, 784] width 30 height 30
drag, startPoint x: 554, startPoint y: 777, endPoint x: 566, endPoint y: 783, distance: 13.4
click at [558, 778] on icon at bounding box center [555, 787] width 6 height 11
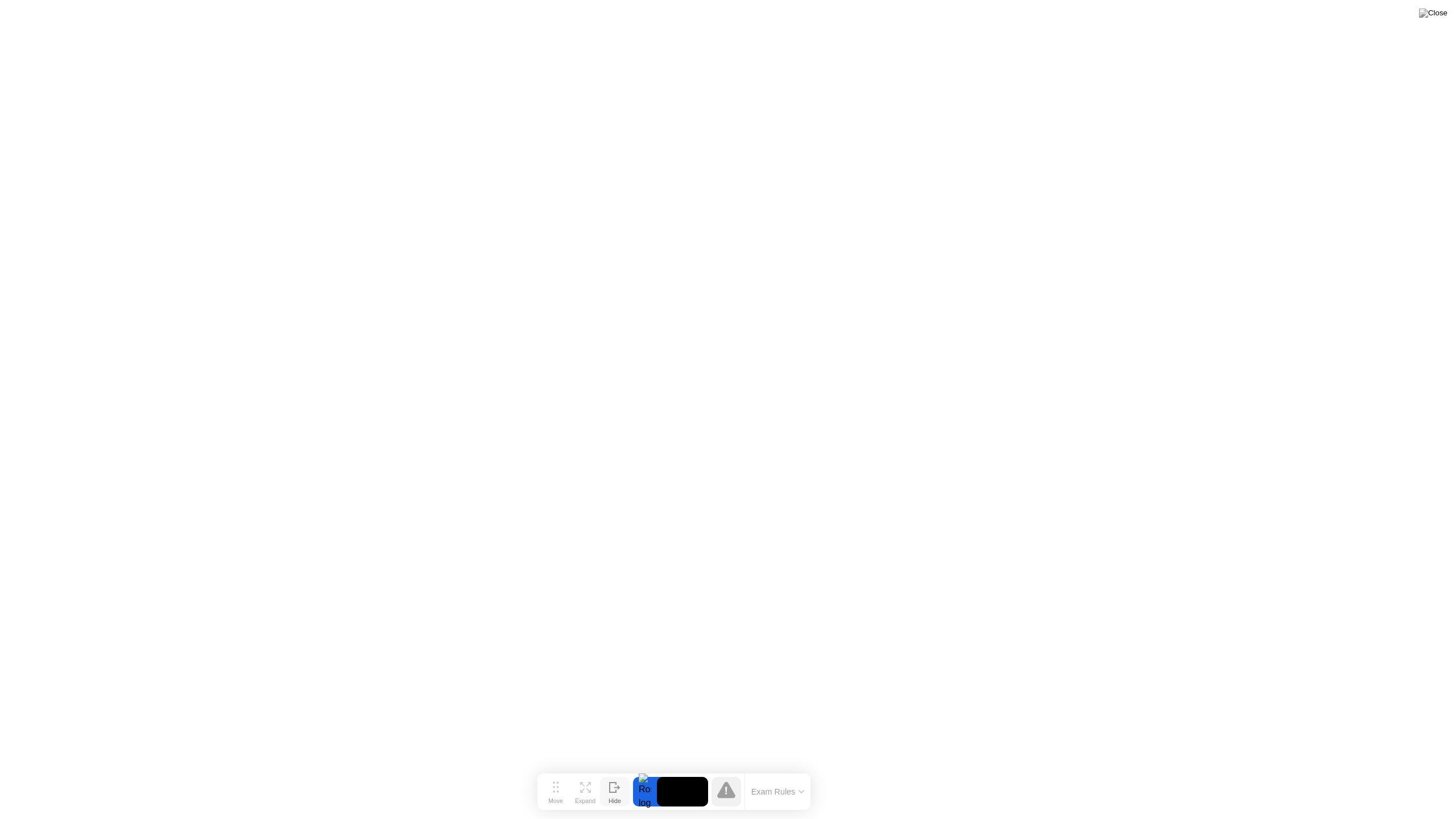
click at [618, 778] on icon at bounding box center [615, 788] width 11 height 11
click at [1448, 778] on div at bounding box center [1444, 801] width 24 height 30
click at [1399, 778] on button "Show" at bounding box center [1410, 801] width 30 height 30
click at [842, 778] on button "Exam Rules" at bounding box center [832, 800] width 60 height 10
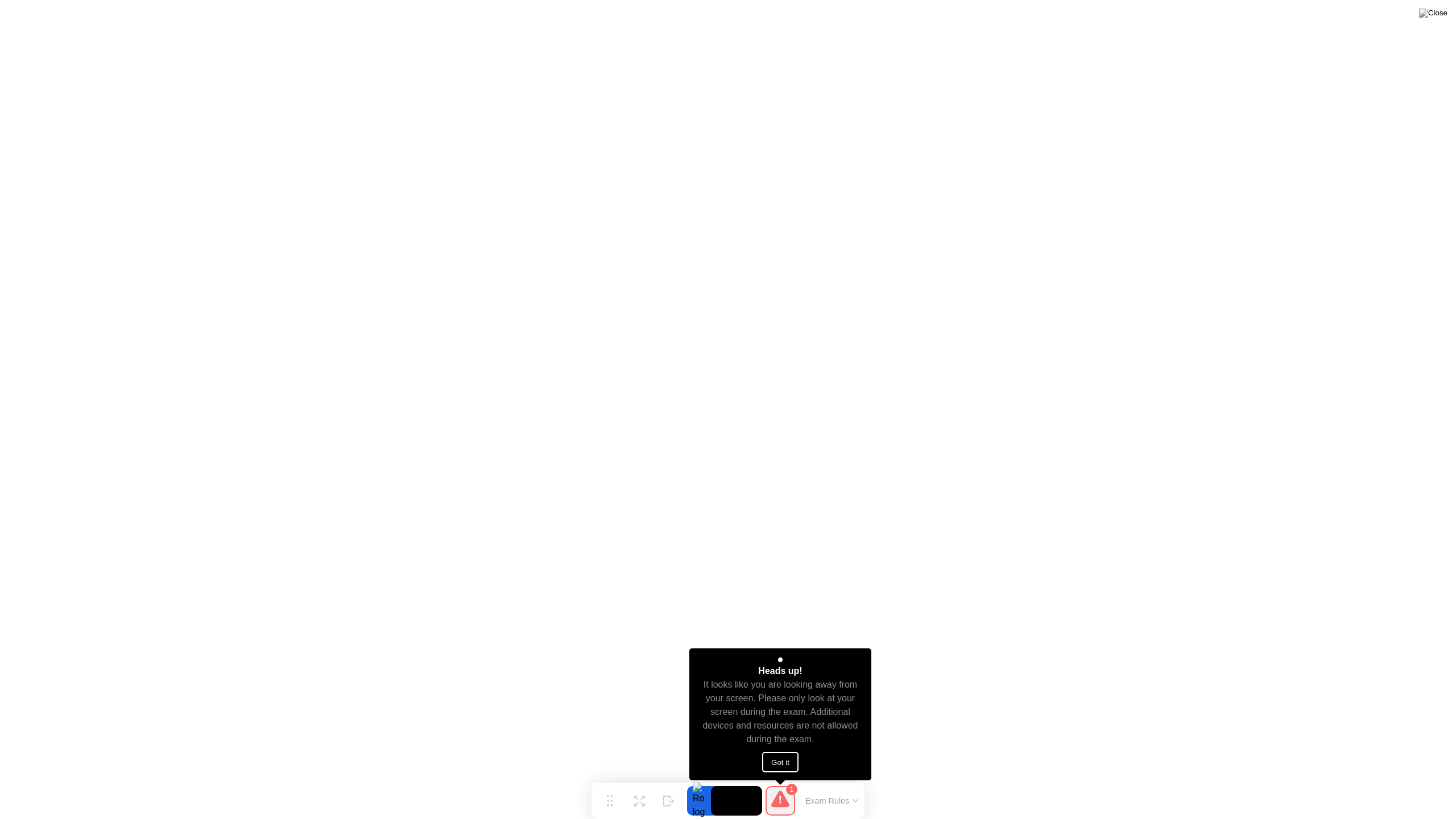
click at [766, 759] on button "Got it" at bounding box center [781, 762] width 36 height 20
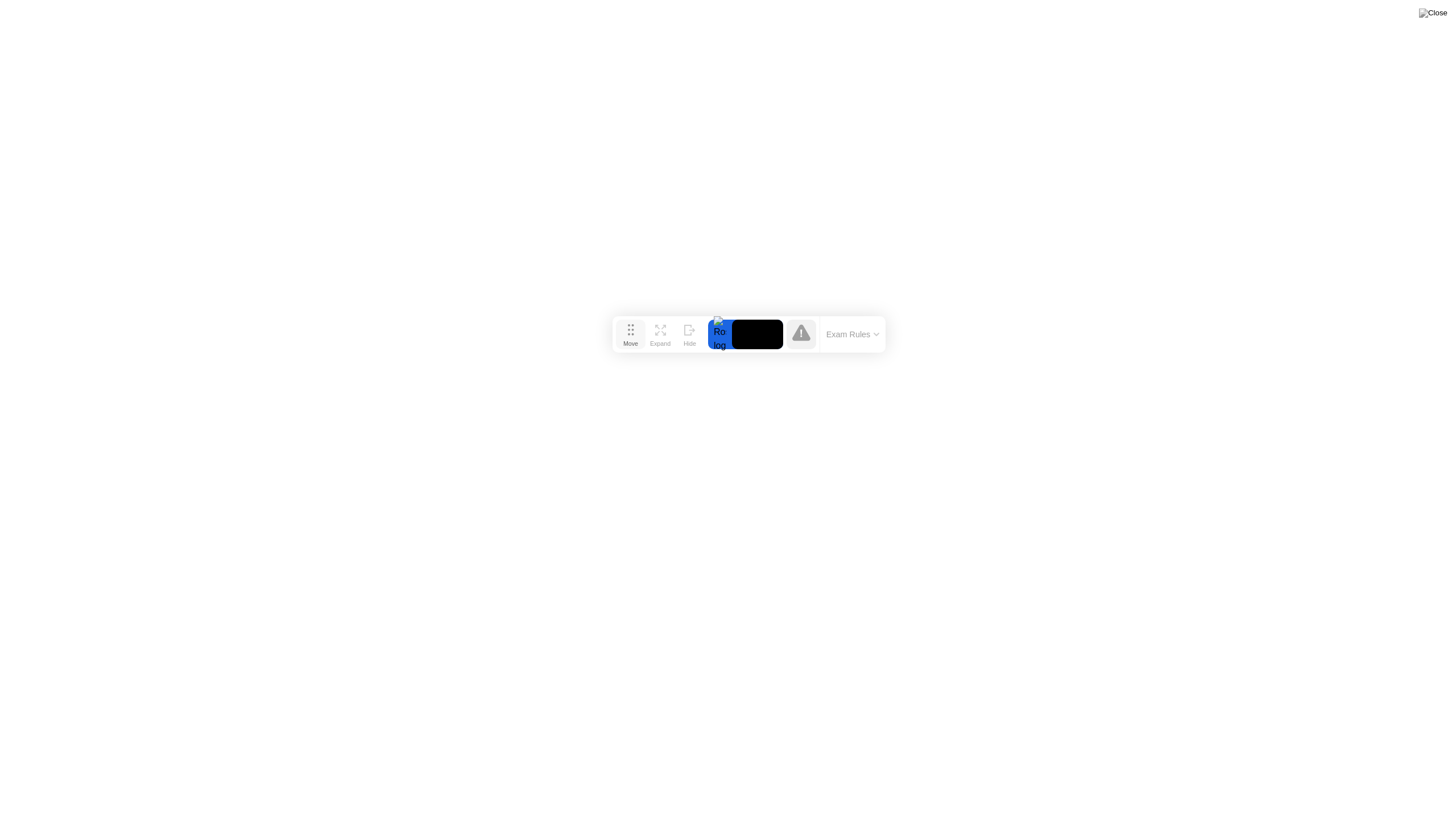
drag, startPoint x: 609, startPoint y: 806, endPoint x: 631, endPoint y: 339, distance: 467.5
click at [631, 340] on div "Move" at bounding box center [631, 343] width 15 height 7
drag, startPoint x: 631, startPoint y: 335, endPoint x: 523, endPoint y: 49, distance: 305.7
click at [527, 49] on icon at bounding box center [530, 52] width 6 height 11
click at [551, 49] on icon at bounding box center [552, 45] width 11 height 11
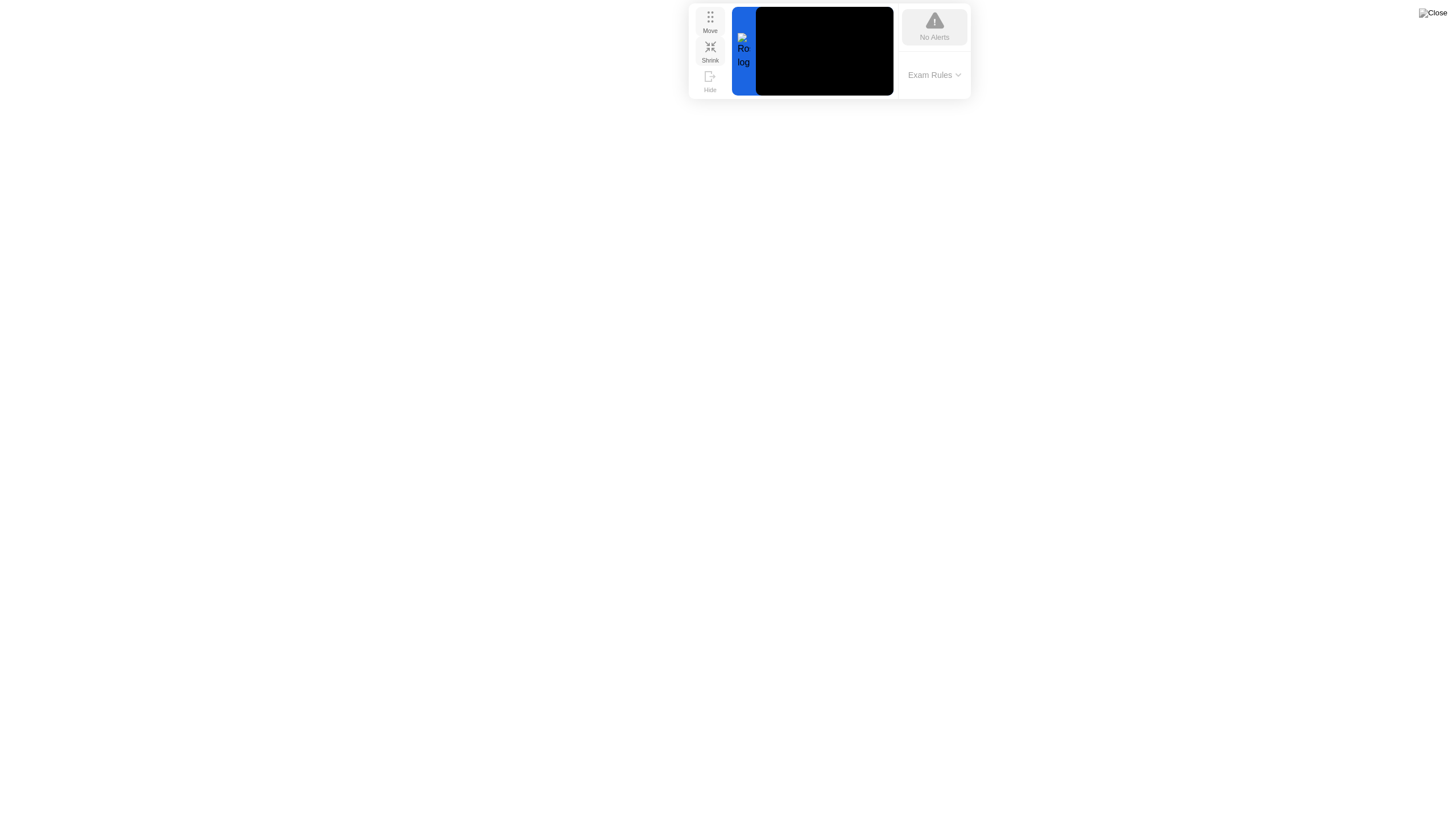
drag, startPoint x: 525, startPoint y: 49, endPoint x: 711, endPoint y: 22, distance: 187.9
click at [711, 22] on icon at bounding box center [711, 16] width 6 height 11
click at [719, 57] on div "Shrink" at bounding box center [711, 60] width 17 height 7
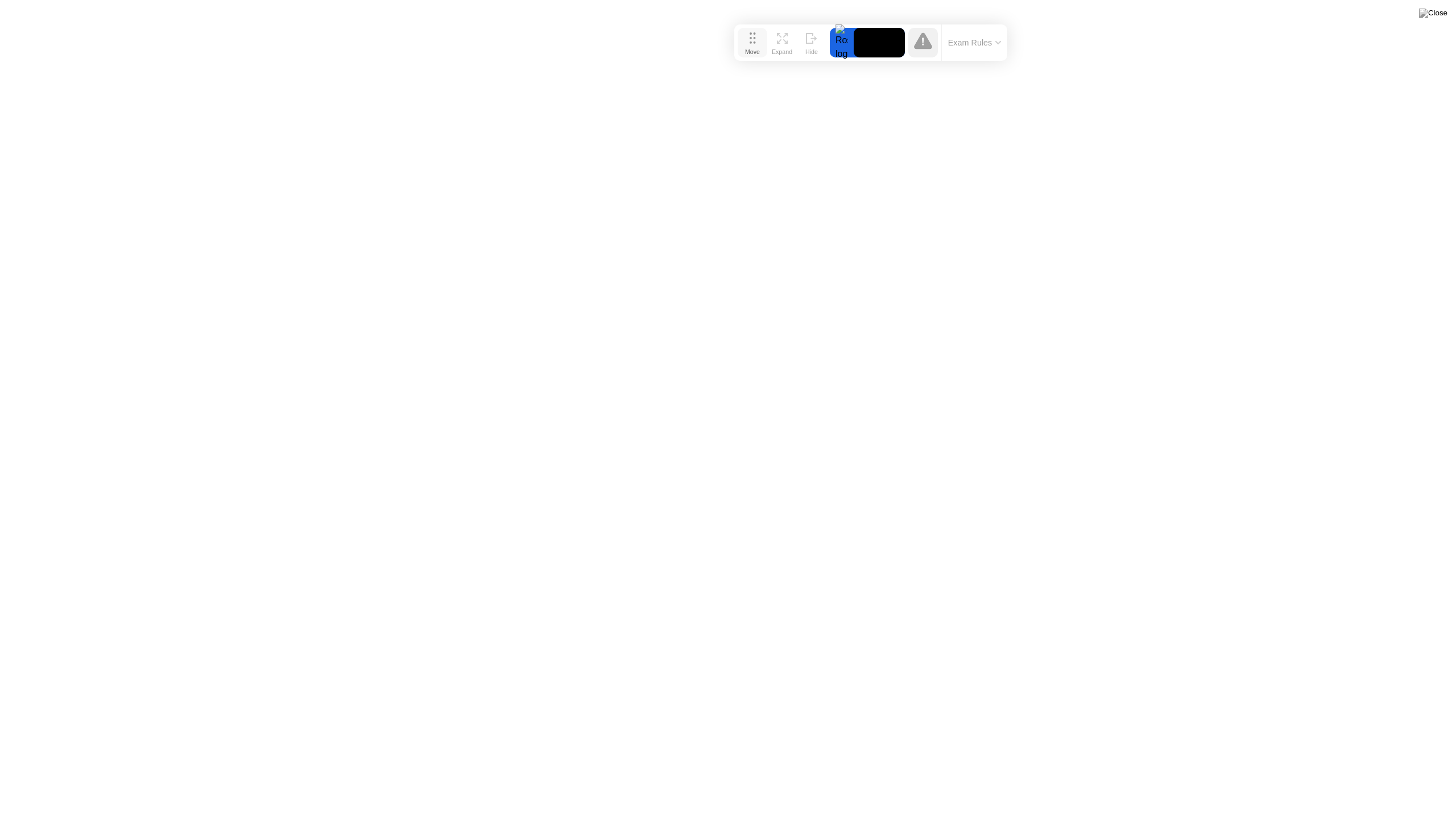
drag, startPoint x: 529, startPoint y: 55, endPoint x: 737, endPoint y: 50, distance: 208.1
click at [745, 50] on div "Move" at bounding box center [752, 52] width 15 height 7
drag, startPoint x: 730, startPoint y: 51, endPoint x: 560, endPoint y: 46, distance: 170.1
click at [567, 46] on div "Move" at bounding box center [574, 46] width 15 height 7
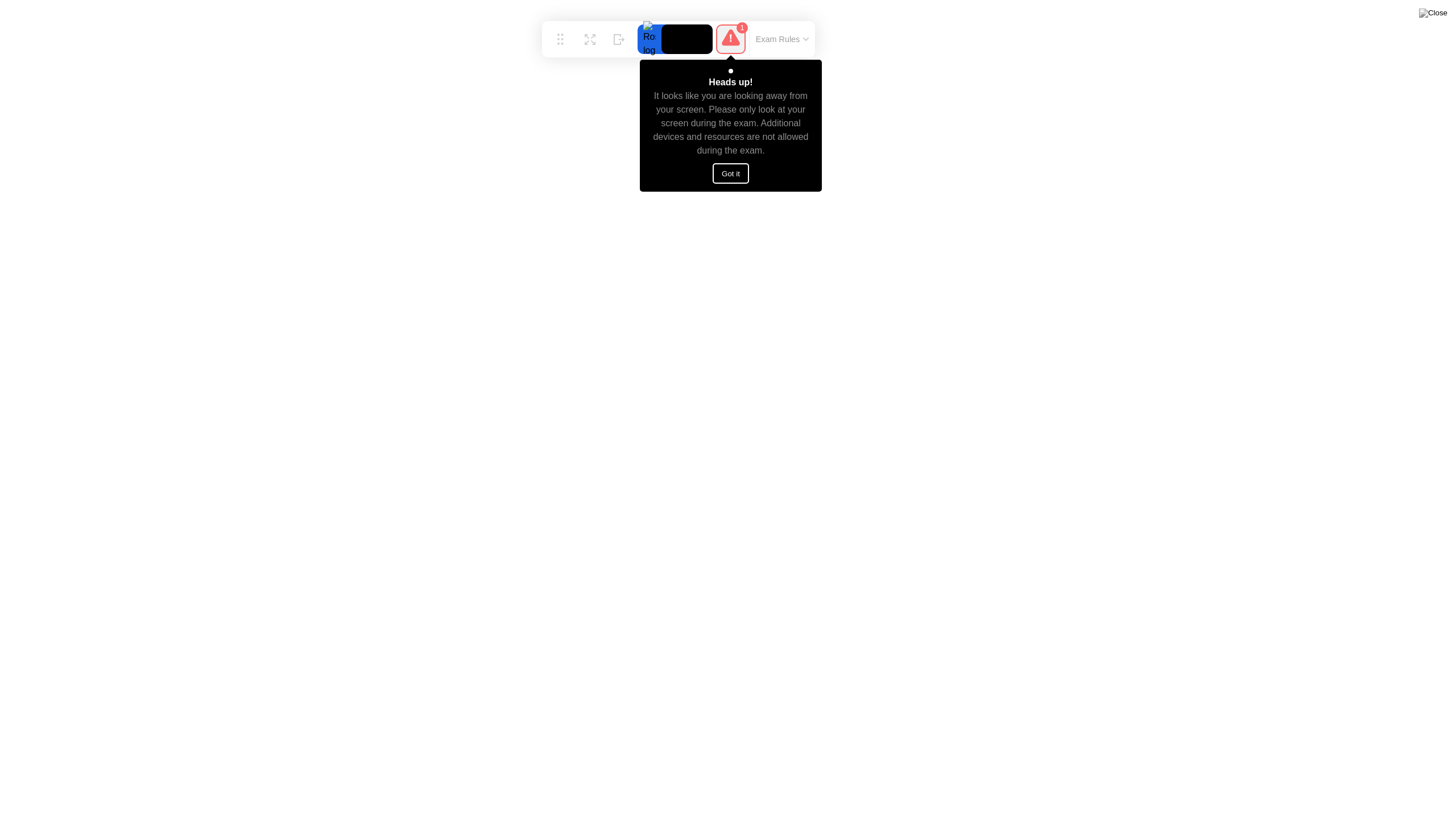
click at [727, 176] on button "Got it" at bounding box center [731, 174] width 36 height 20
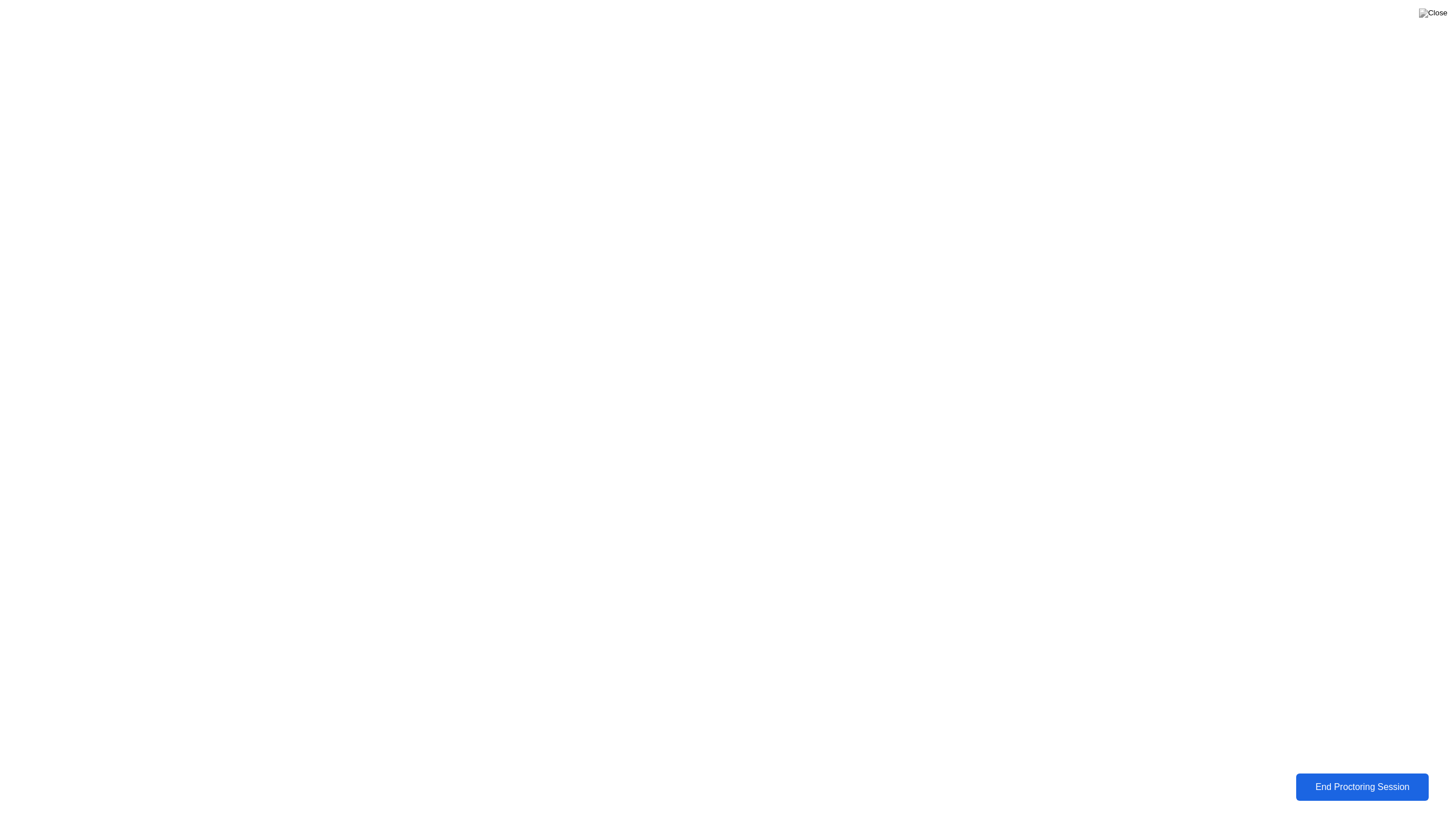
click at [1331, 778] on div "End Proctoring Session" at bounding box center [1363, 787] width 126 height 10
